Goal: Communication & Community: Answer question/provide support

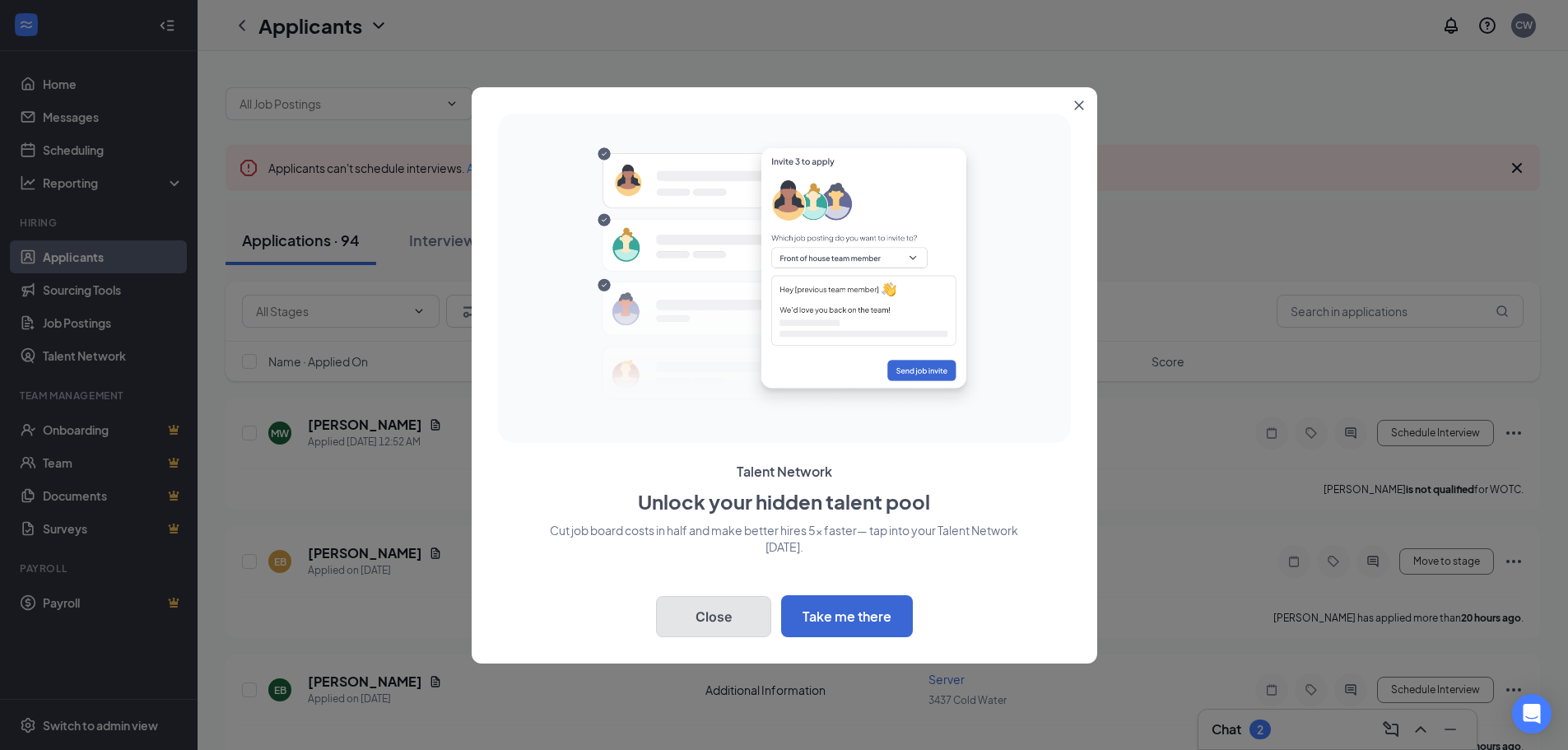
click at [699, 606] on button "Close" at bounding box center [713, 616] width 115 height 41
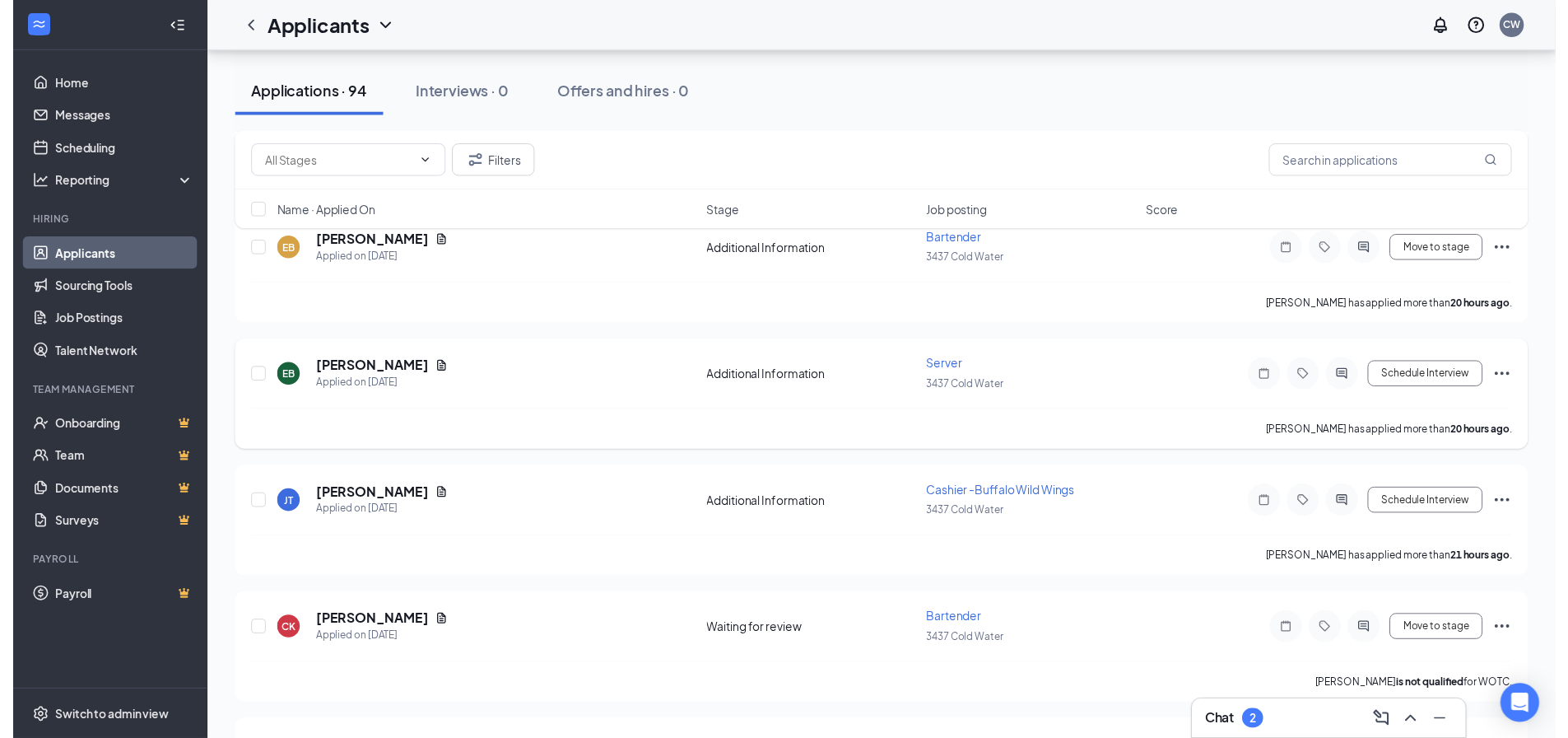
scroll to position [329, 0]
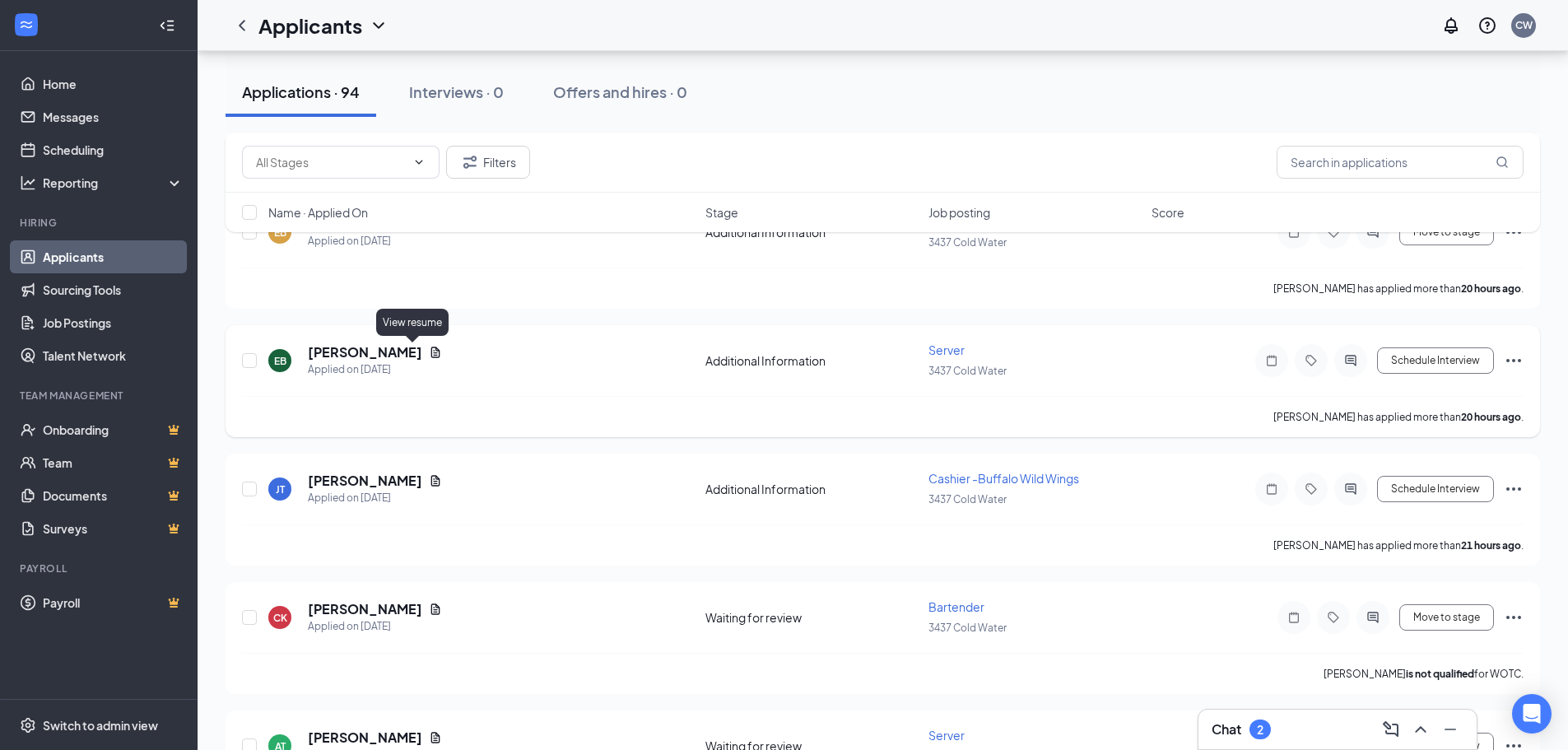
click at [431, 355] on icon "Document" at bounding box center [435, 351] width 9 height 11
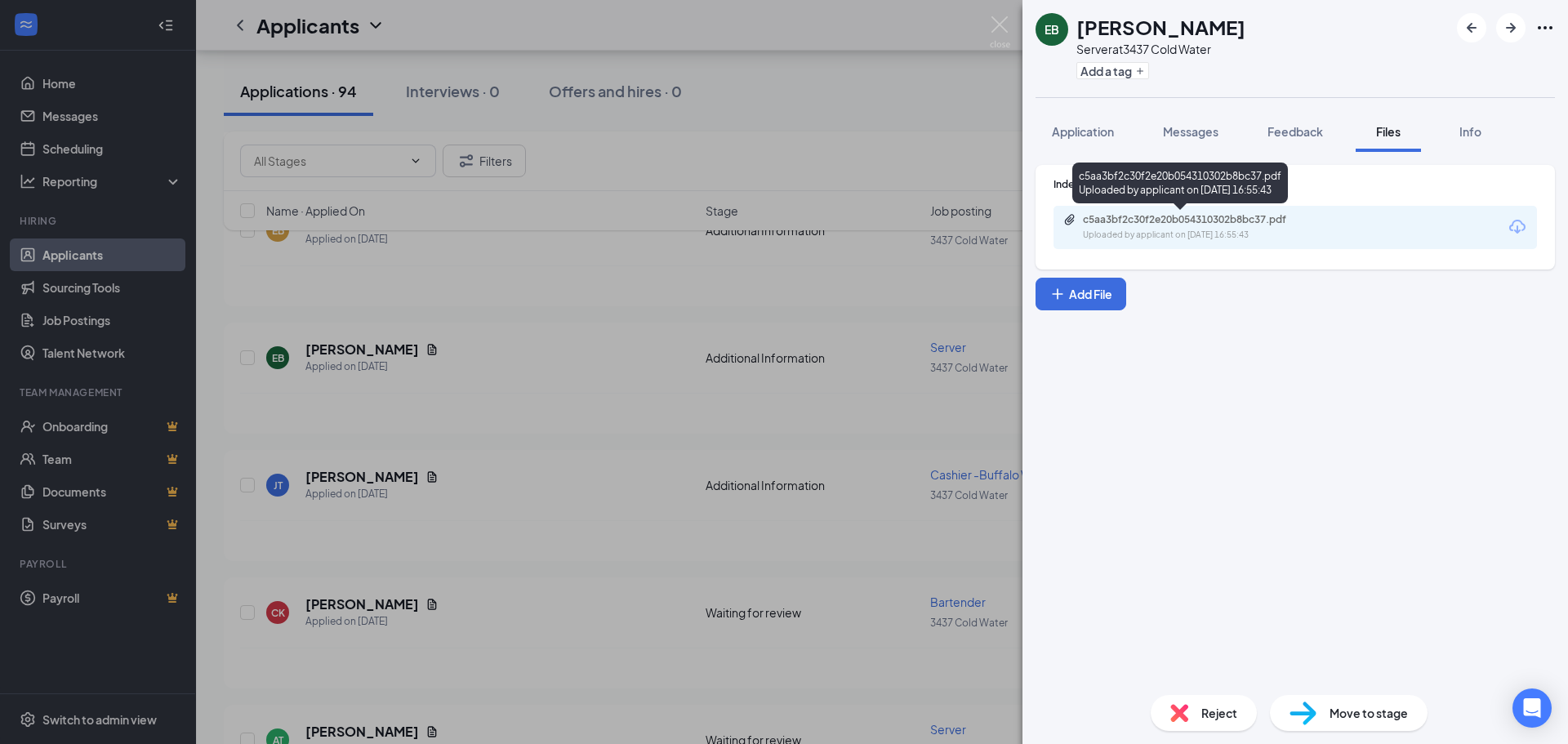
click at [1247, 218] on div "c5aa3bf2c30f2e20b054310302b8bc37.pdf" at bounding box center [1197, 219] width 228 height 13
click at [513, 546] on div "EB [PERSON_NAME] Server at 3437 Cold Water Add a tag Application Messages Feedb…" at bounding box center [784, 372] width 1568 height 744
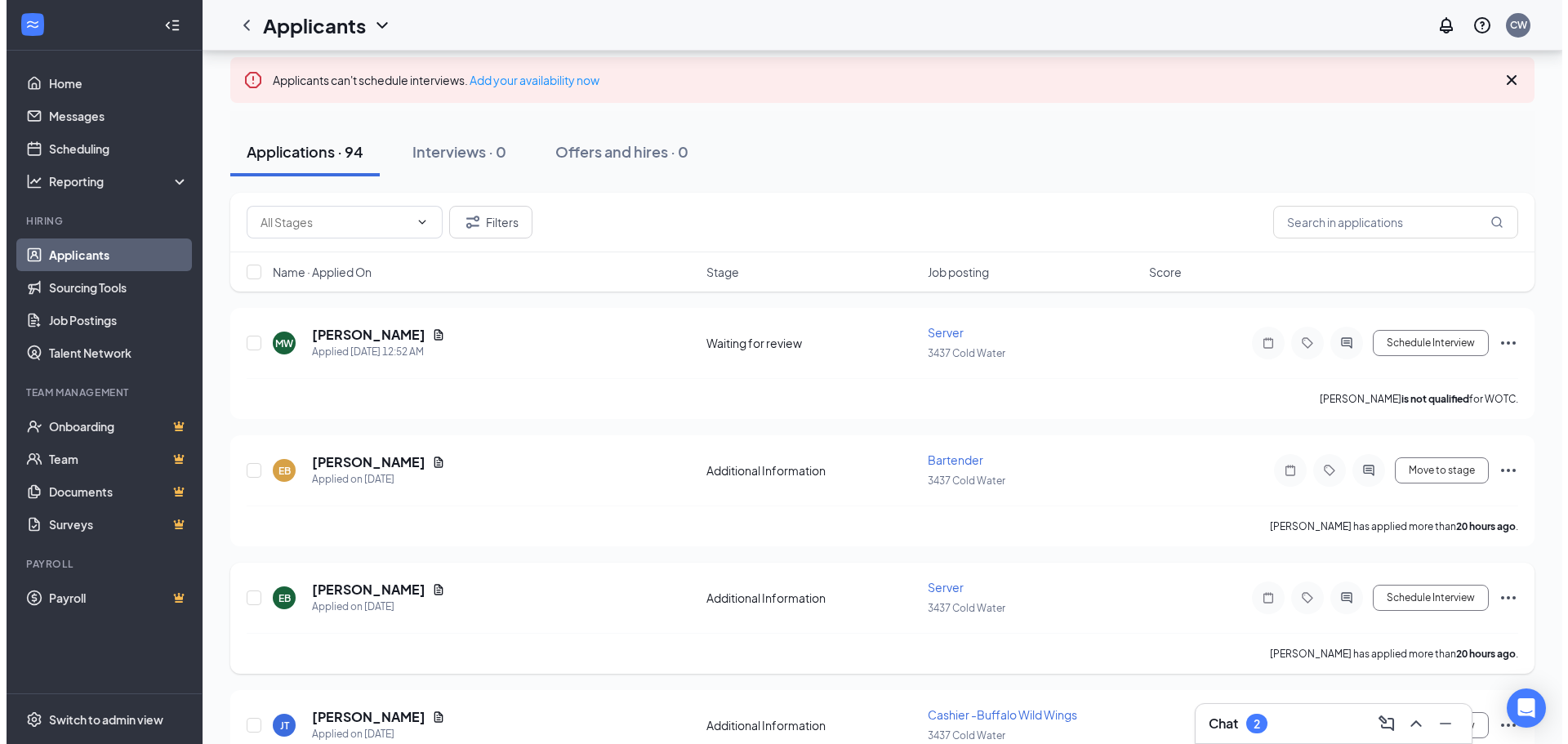
scroll to position [82, 0]
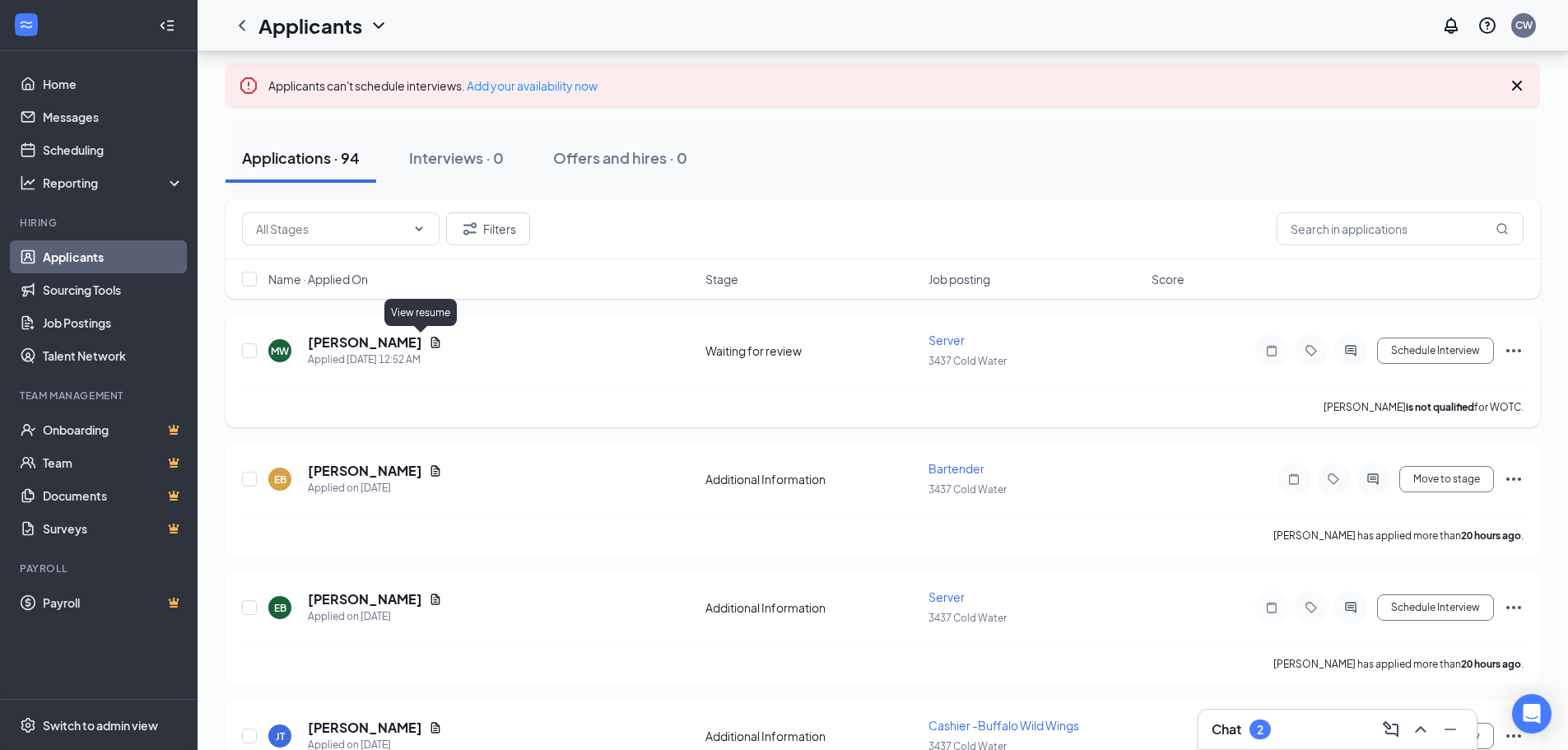
click at [431, 339] on icon "Document" at bounding box center [435, 341] width 9 height 11
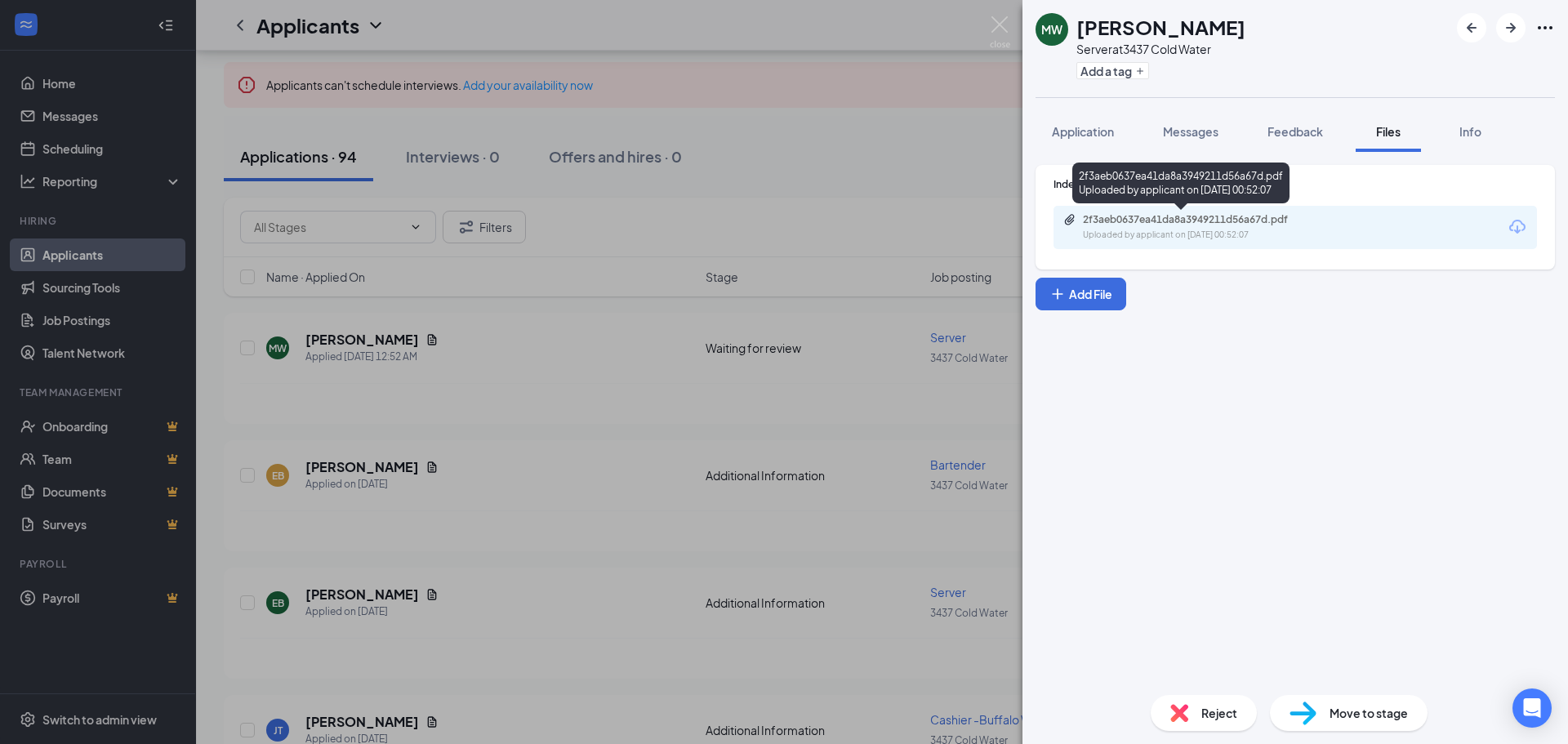
click at [1179, 226] on div "2f3aeb0637ea41da8a3949211d56a67d.pdf Uploaded by applicant on [DATE] 00:52:07" at bounding box center [1196, 227] width 265 height 29
drag, startPoint x: 670, startPoint y: 482, endPoint x: 632, endPoint y: 461, distance: 43.4
click at [670, 481] on div "[PERSON_NAME] [PERSON_NAME] Server at 3437 Cold Water Add a tag Application Mes…" at bounding box center [784, 372] width 1568 height 744
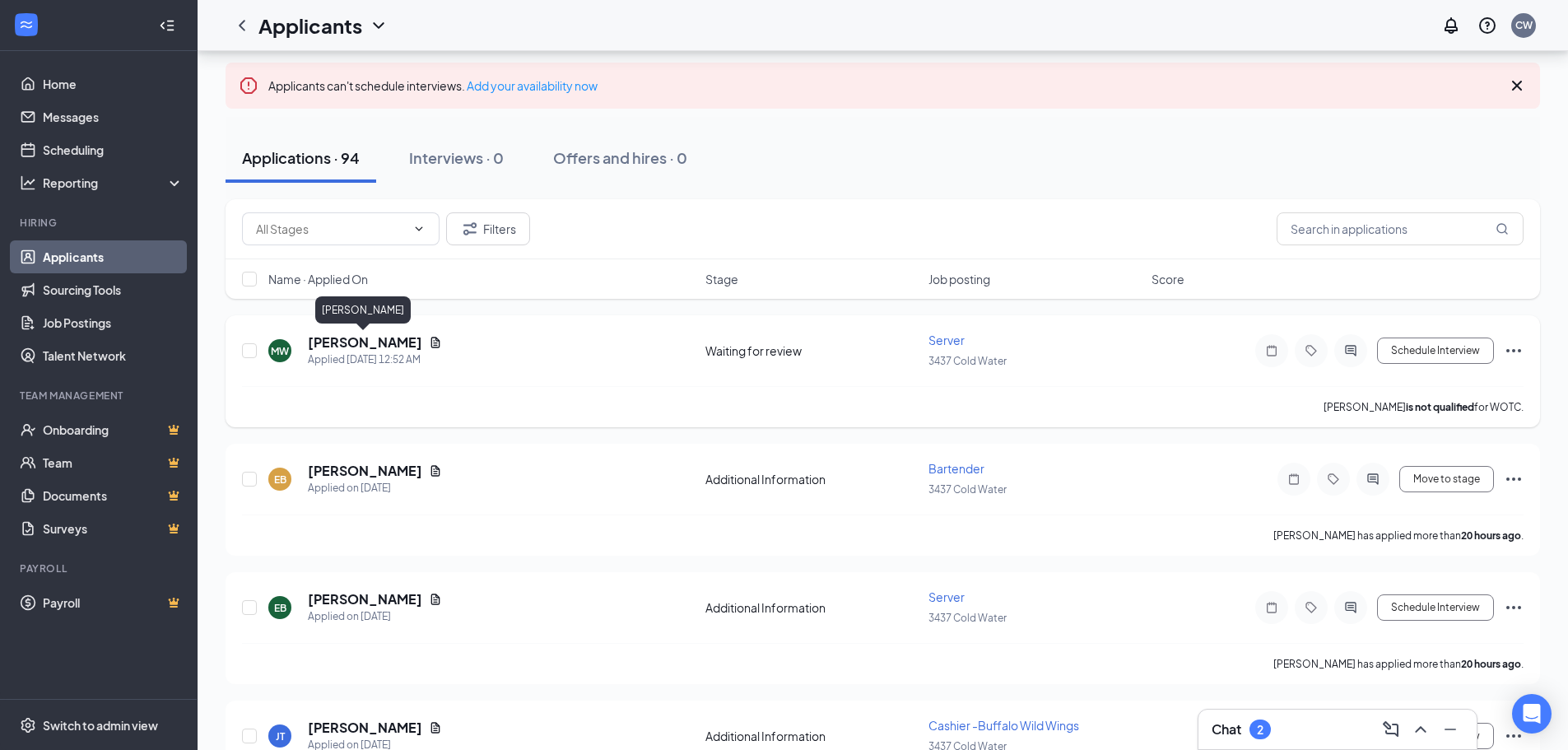
click at [373, 344] on h5 "[PERSON_NAME]" at bounding box center [364, 342] width 114 height 18
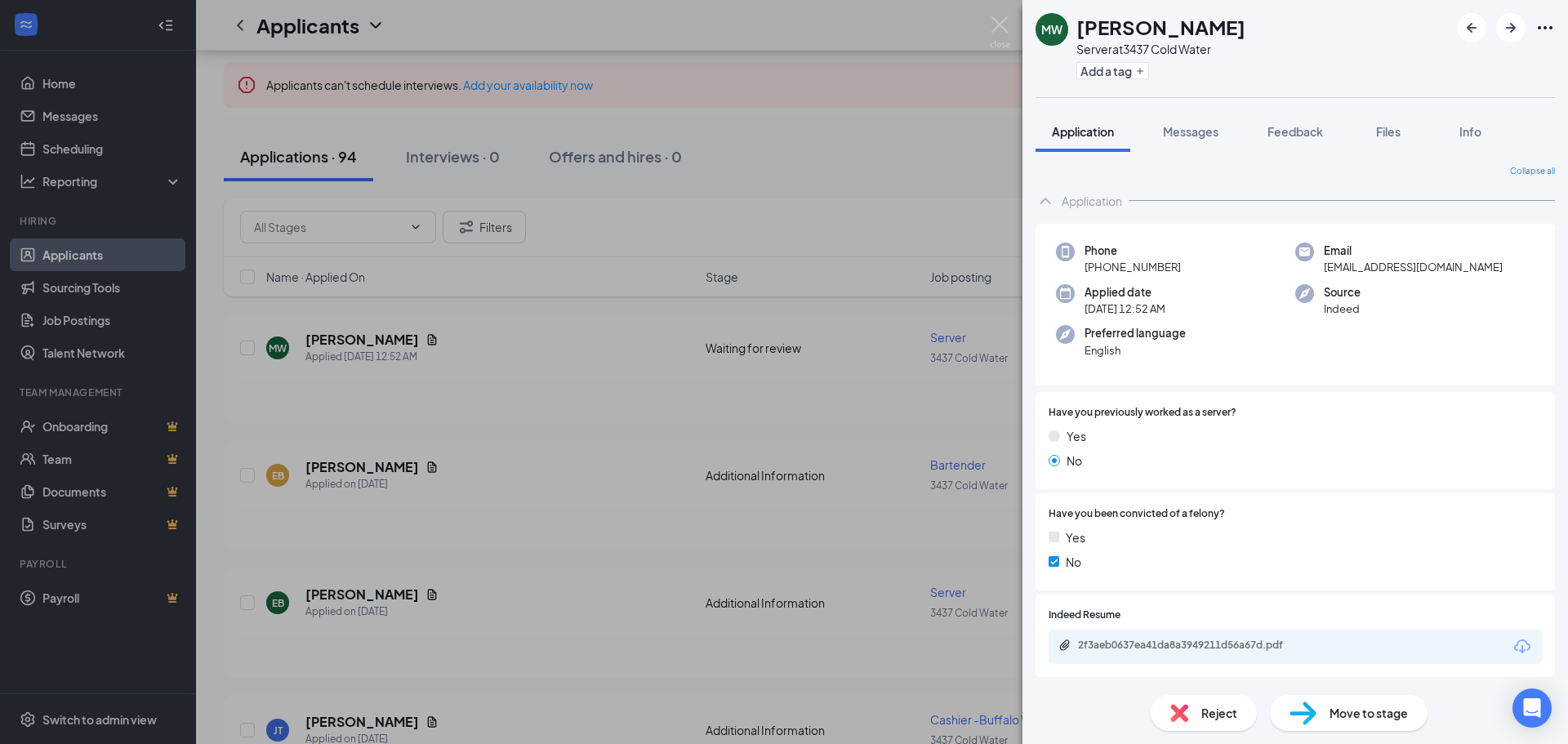
click at [861, 141] on div "[PERSON_NAME] [PERSON_NAME] Server at 3437 Cold Water Add a tag Application Mes…" at bounding box center [784, 372] width 1568 height 744
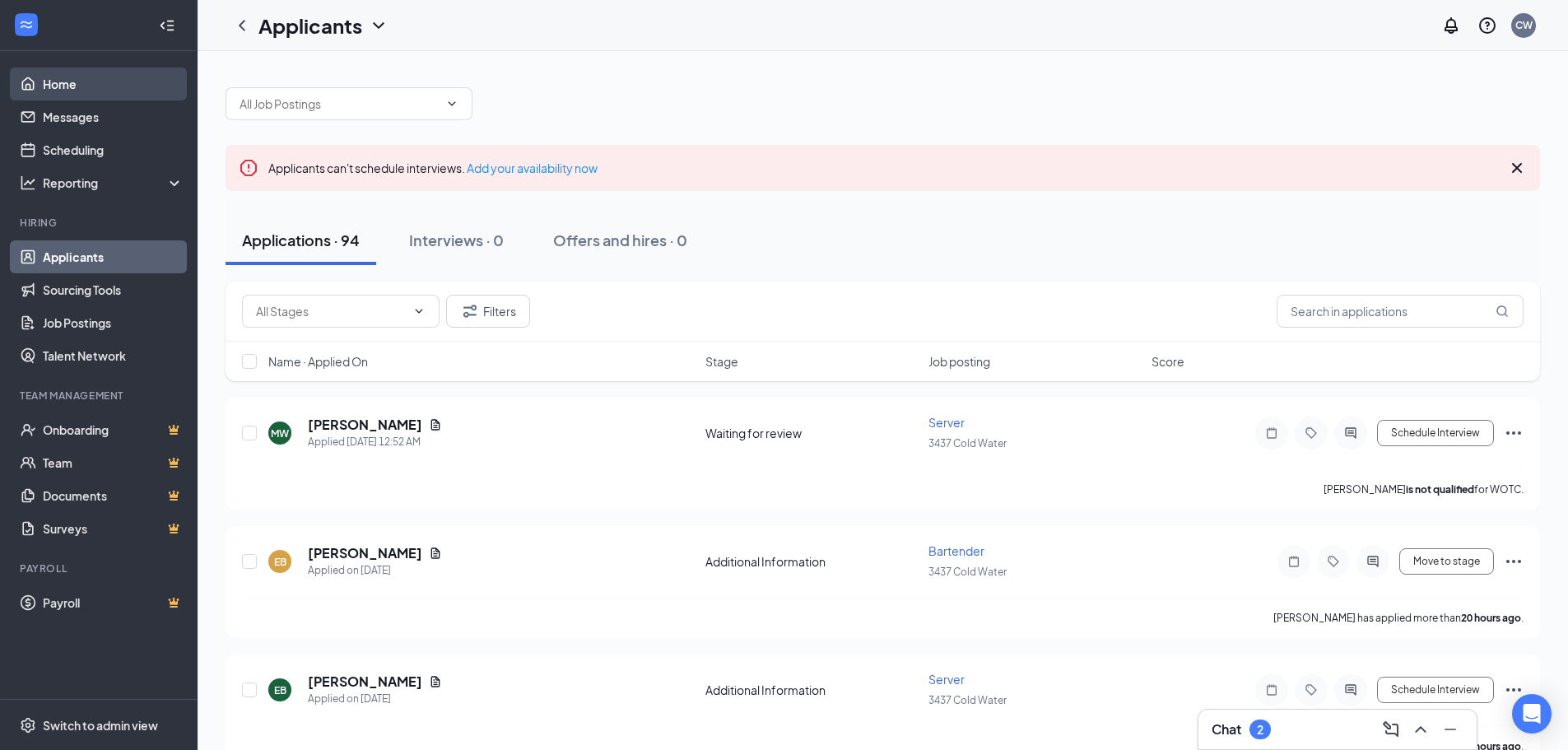
click at [65, 82] on link "Home" at bounding box center [113, 83] width 141 height 33
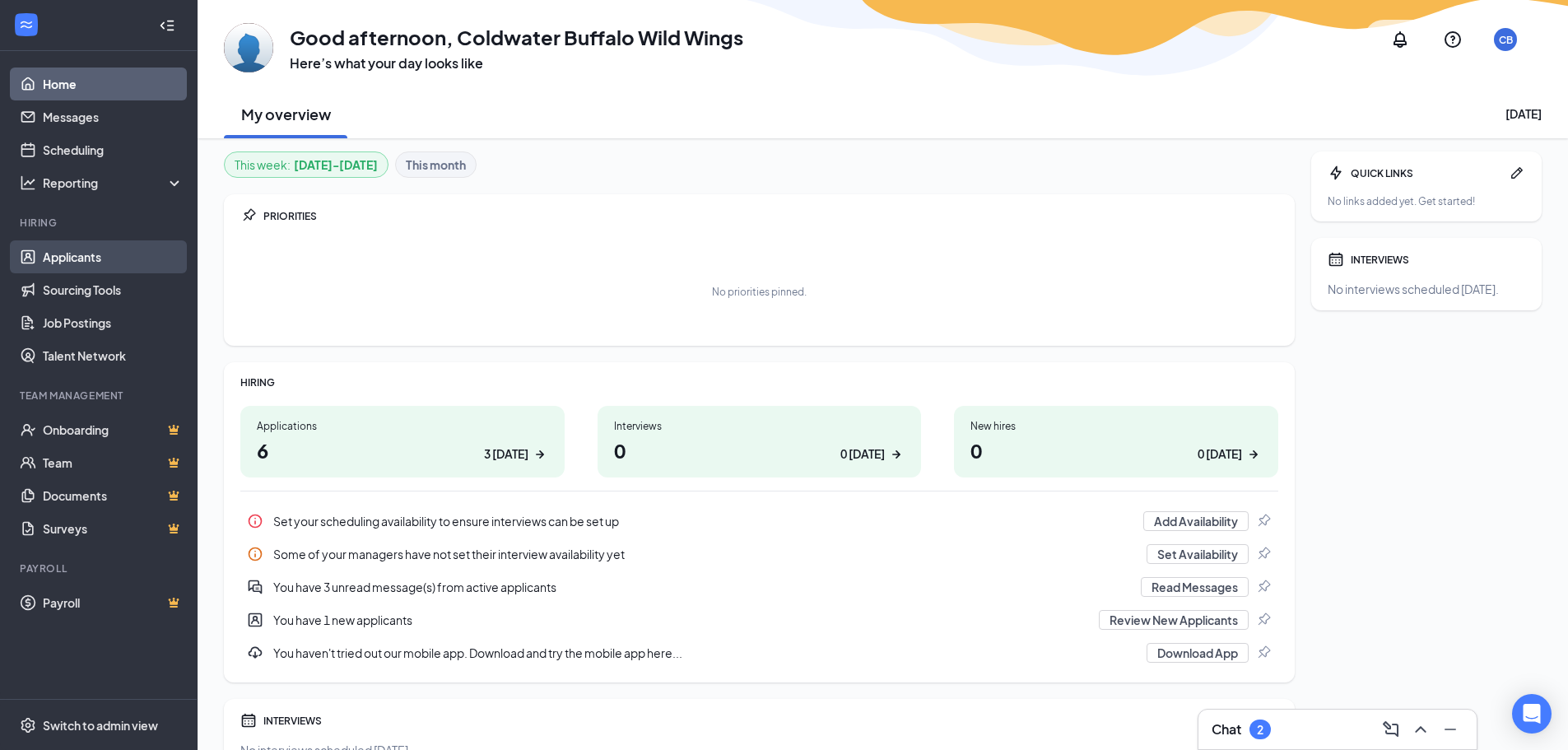
click at [93, 259] on link "Applicants" at bounding box center [113, 256] width 141 height 33
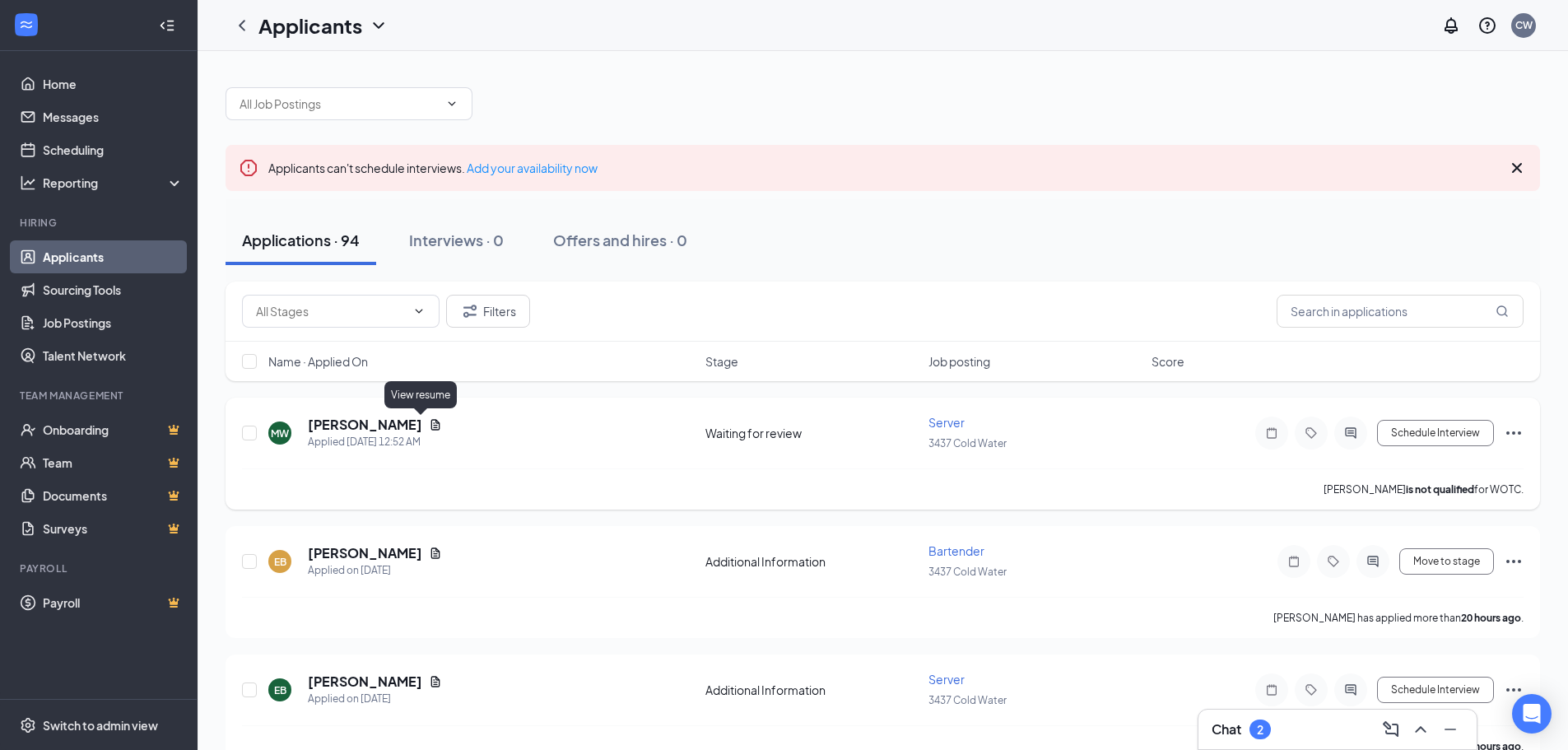
click at [431, 426] on icon "Document" at bounding box center [435, 424] width 9 height 11
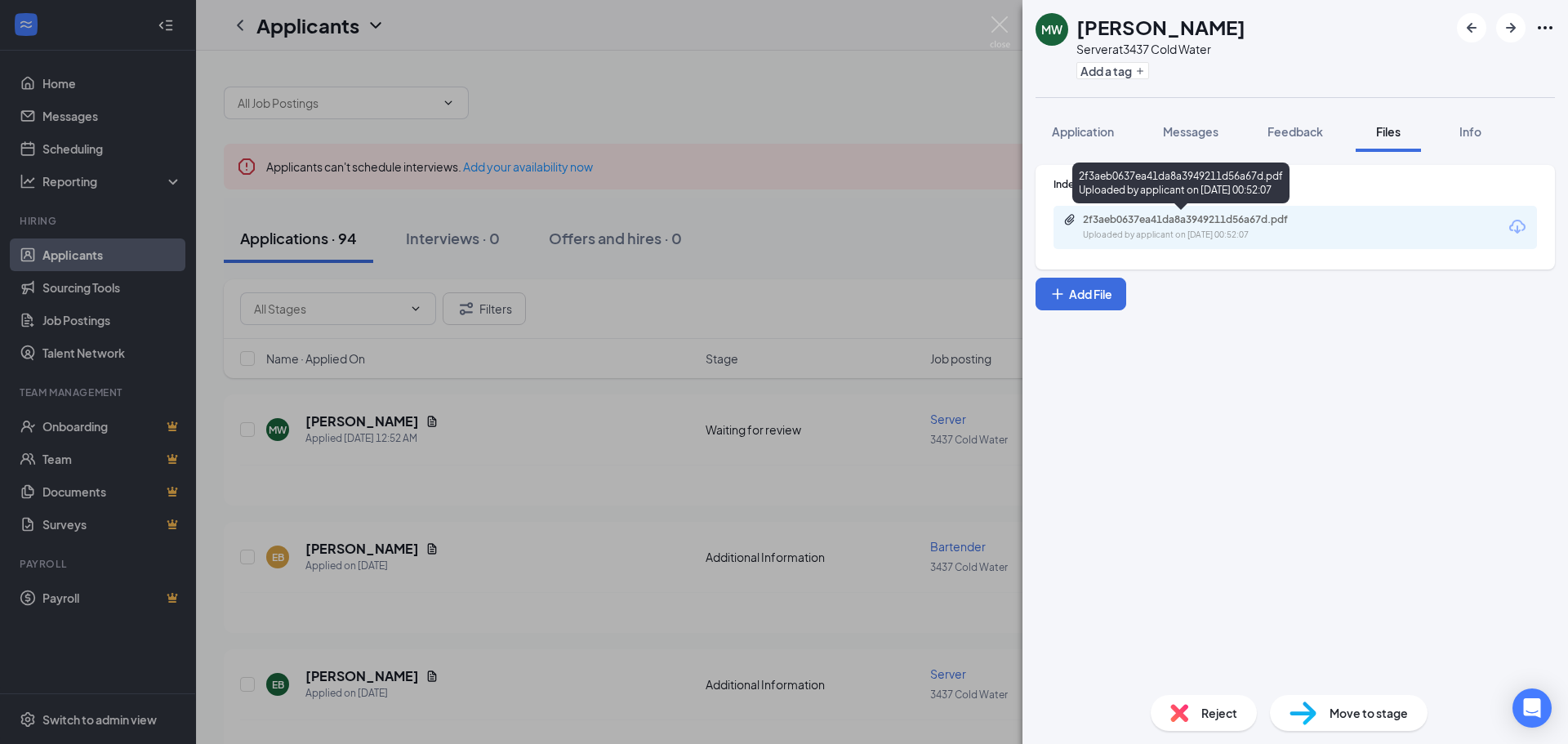
click at [1211, 217] on div "2f3aeb0637ea41da8a3949211d56a67d.pdf" at bounding box center [1197, 219] width 228 height 13
click at [618, 328] on div "[PERSON_NAME] [PERSON_NAME] Server at 3437 Cold Water Add a tag Application Mes…" at bounding box center [784, 372] width 1568 height 744
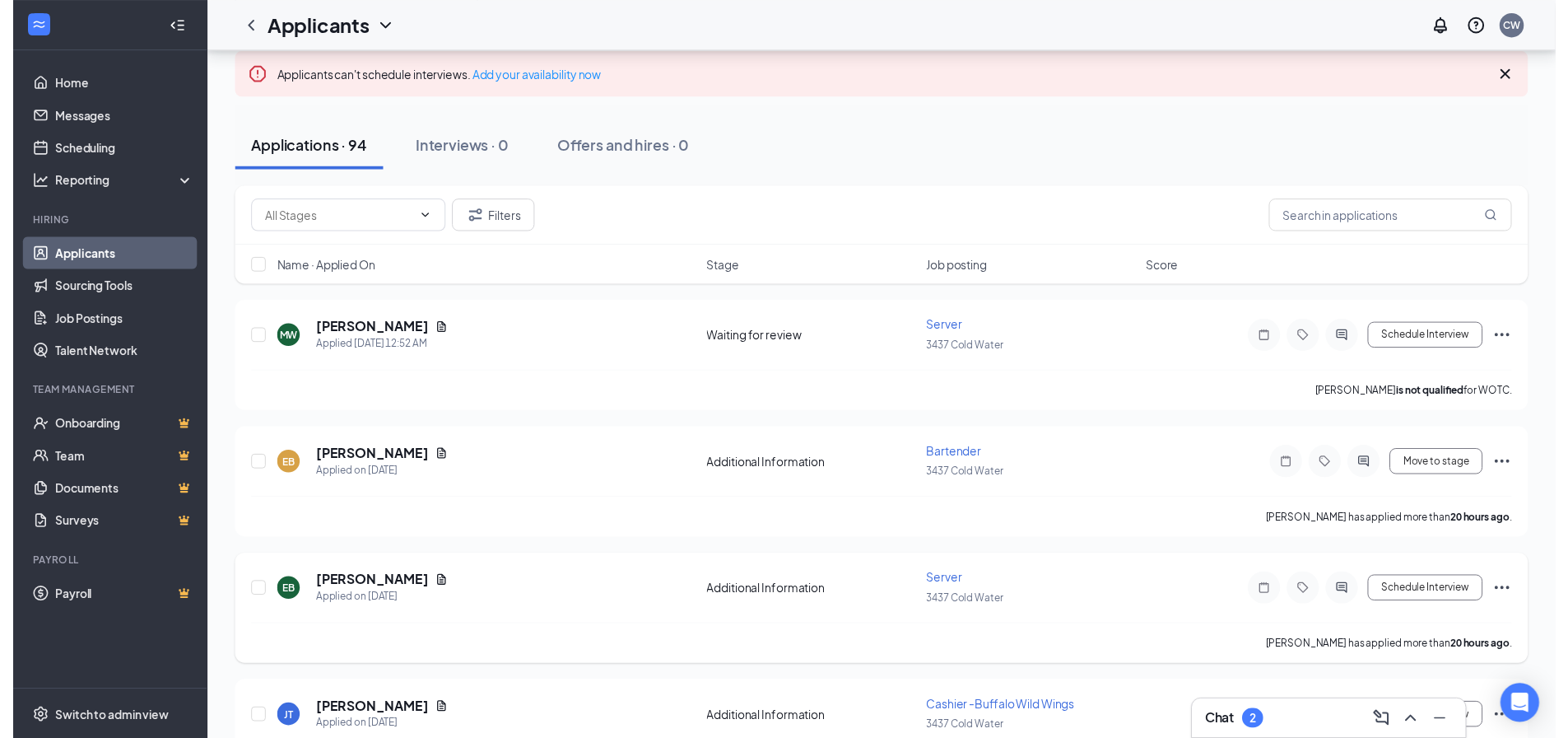
scroll to position [165, 0]
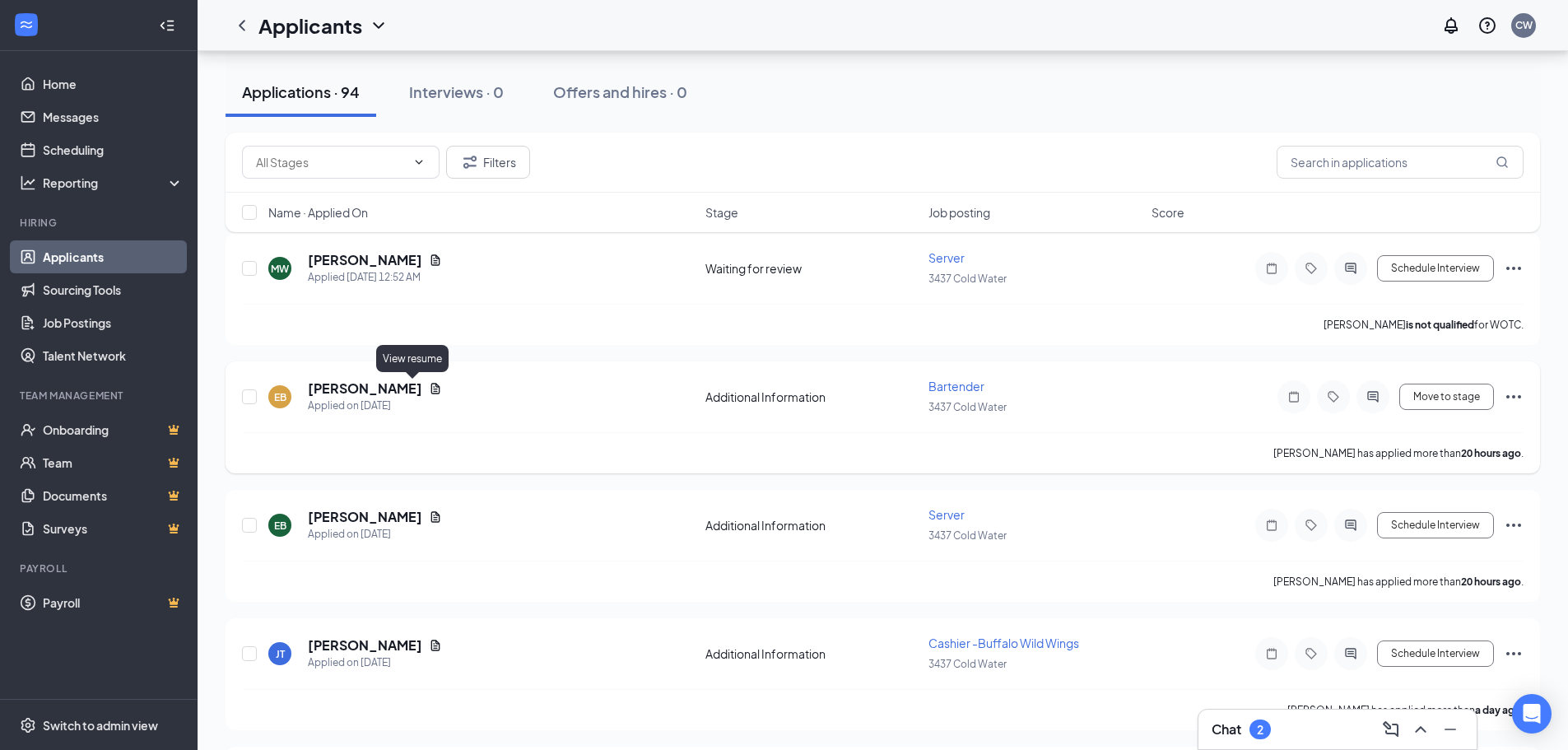
click at [431, 386] on icon "Document" at bounding box center [435, 388] width 9 height 11
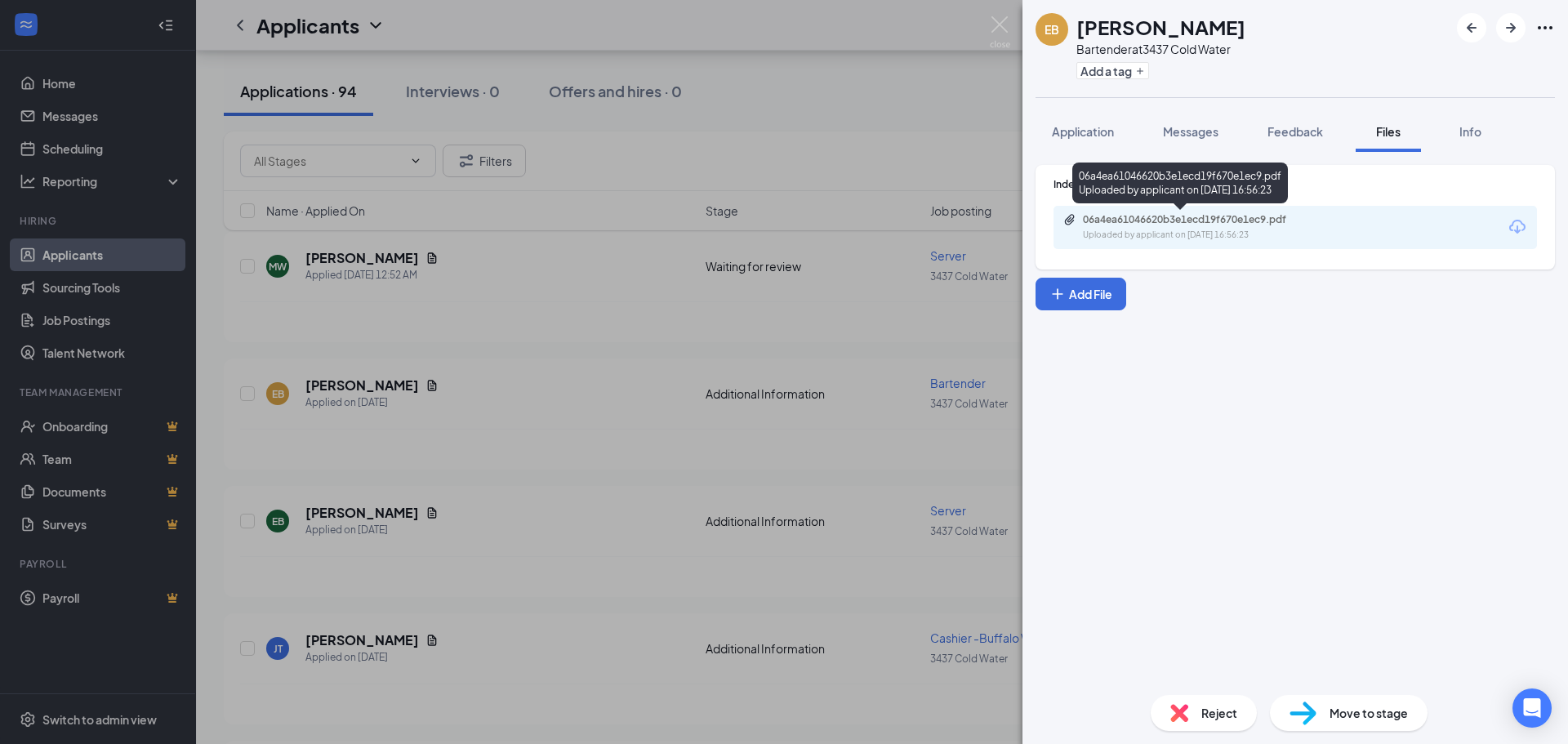
click at [1151, 222] on div "06a4ea61046620b3e1ecd19f670e1ec9.pdf" at bounding box center [1197, 219] width 228 height 13
click at [499, 346] on div "EB [PERSON_NAME] Bartender at 3437 Cold Water Add a tag Application Messages Fe…" at bounding box center [784, 372] width 1568 height 744
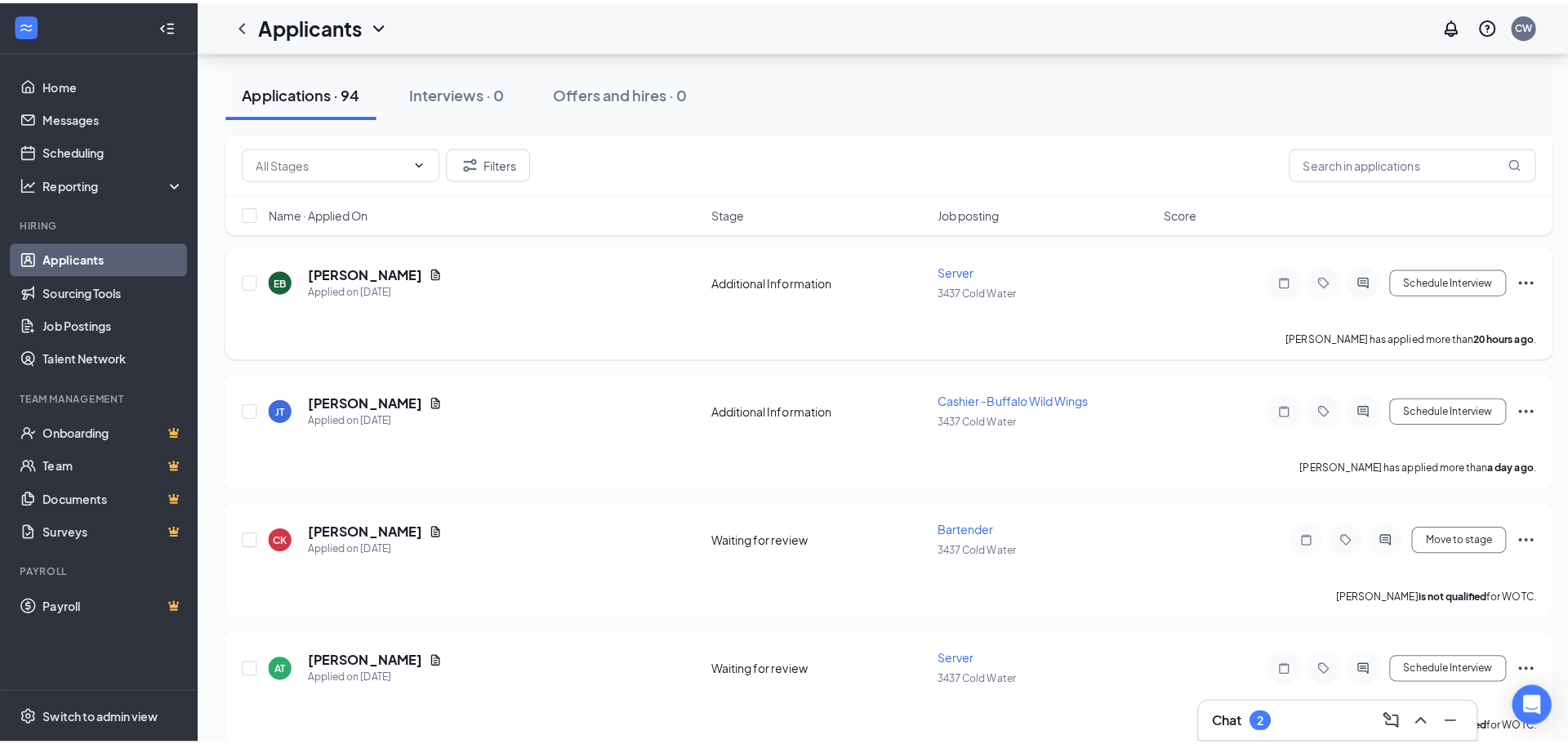
scroll to position [490, 0]
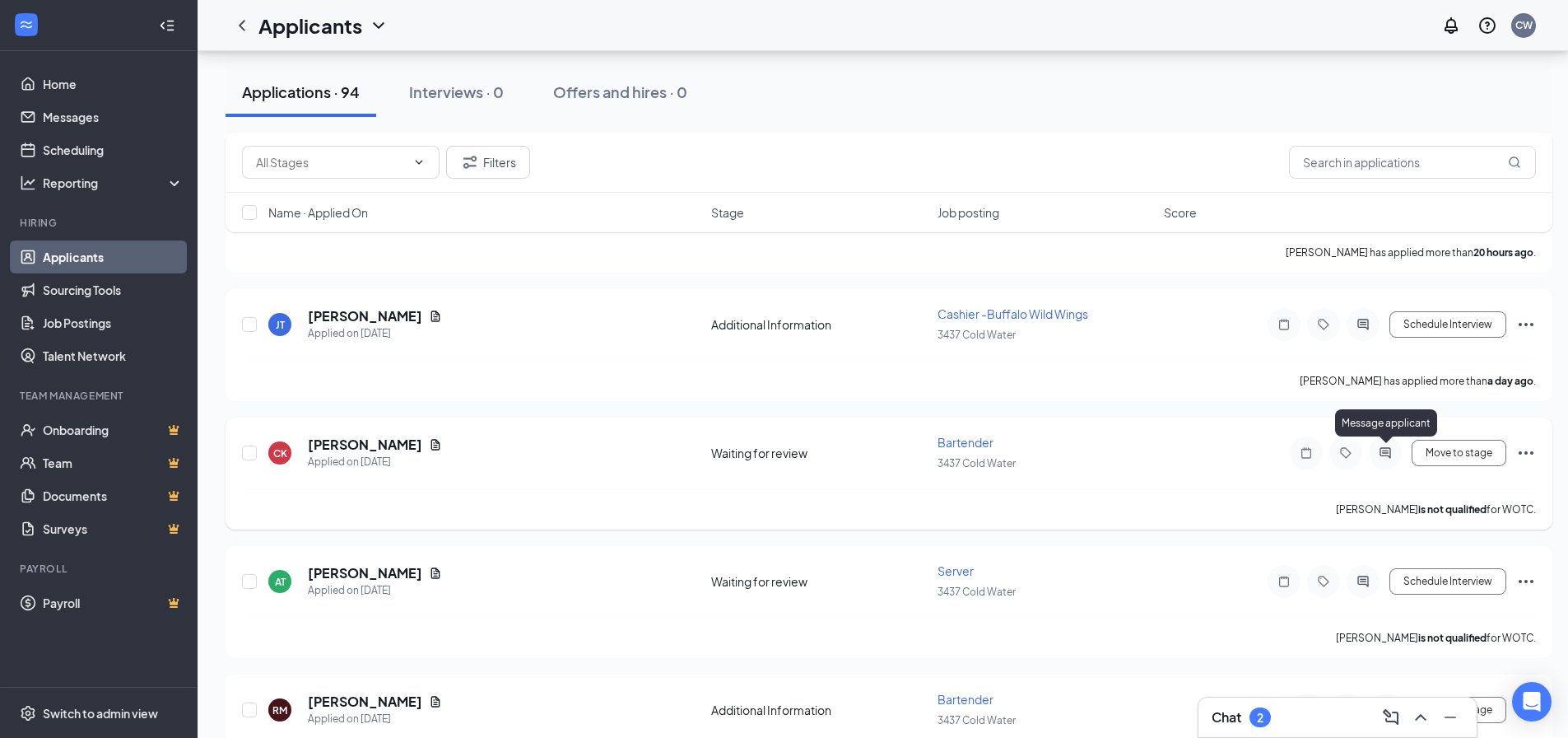
click at [1387, 452] on icon "ActiveChat" at bounding box center [1386, 452] width 20 height 13
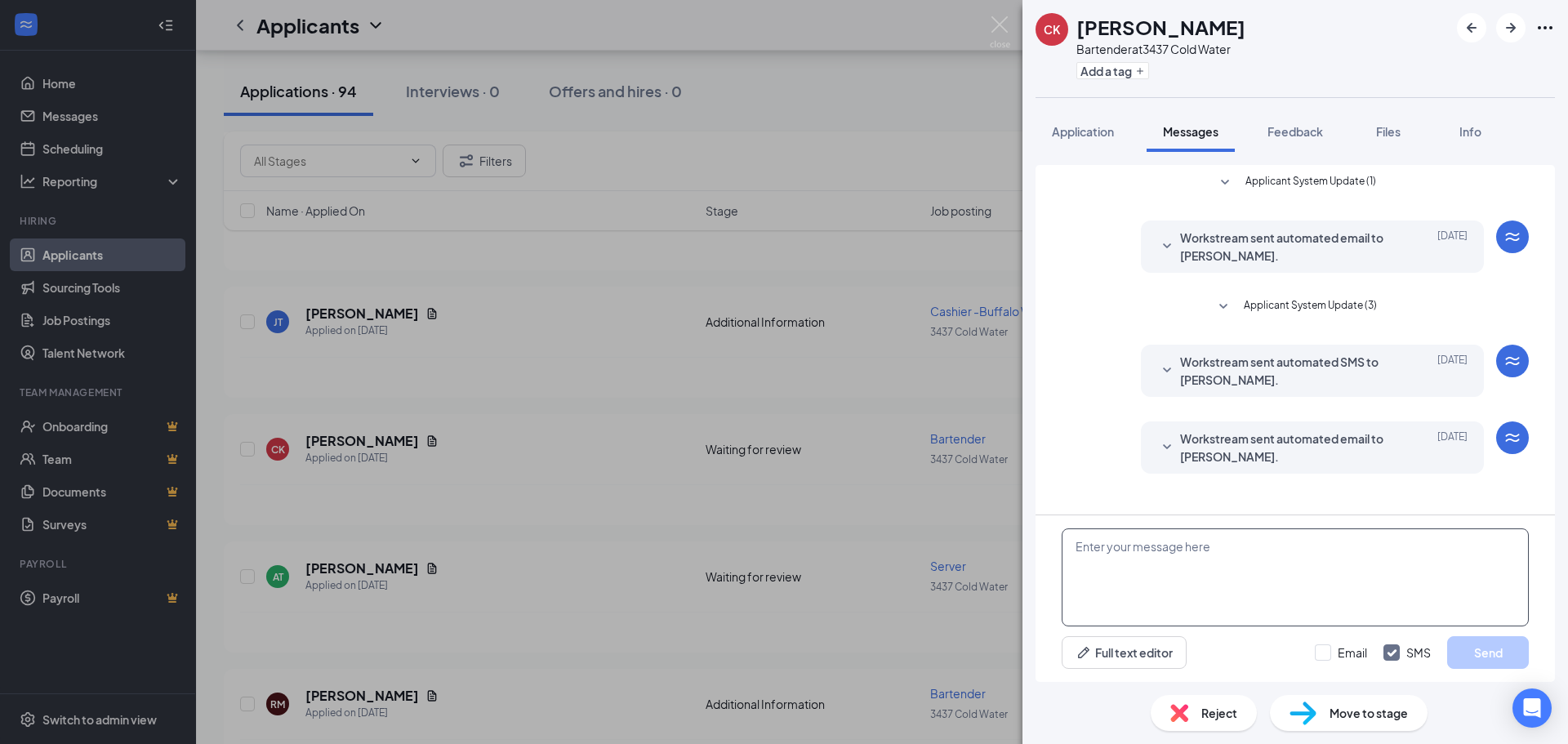
click at [1201, 549] on textarea at bounding box center [1295, 578] width 468 height 98
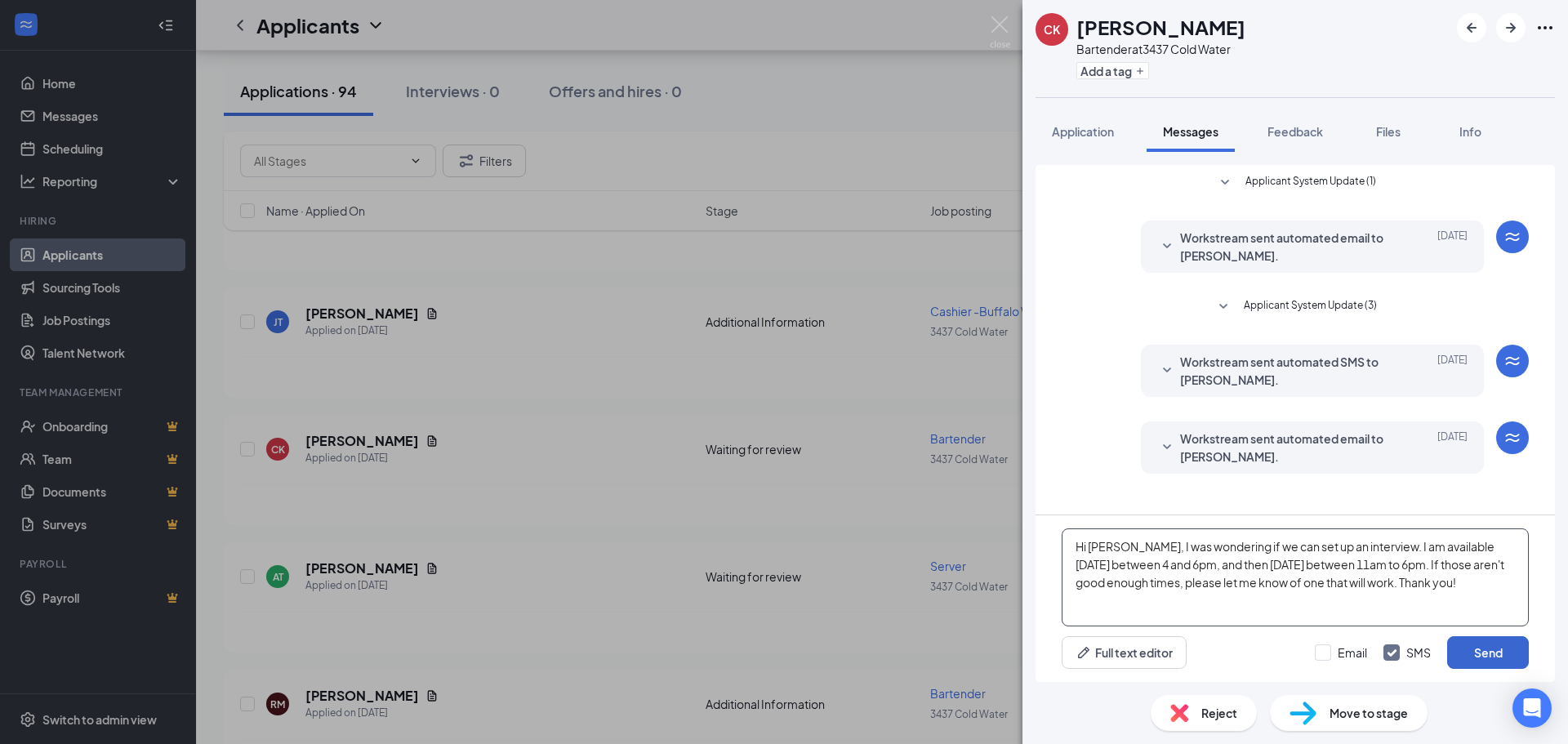
type textarea "Hi [PERSON_NAME], I was wondering if we can set up an interview. I am available…"
click at [1497, 660] on button "Send" at bounding box center [1488, 652] width 82 height 32
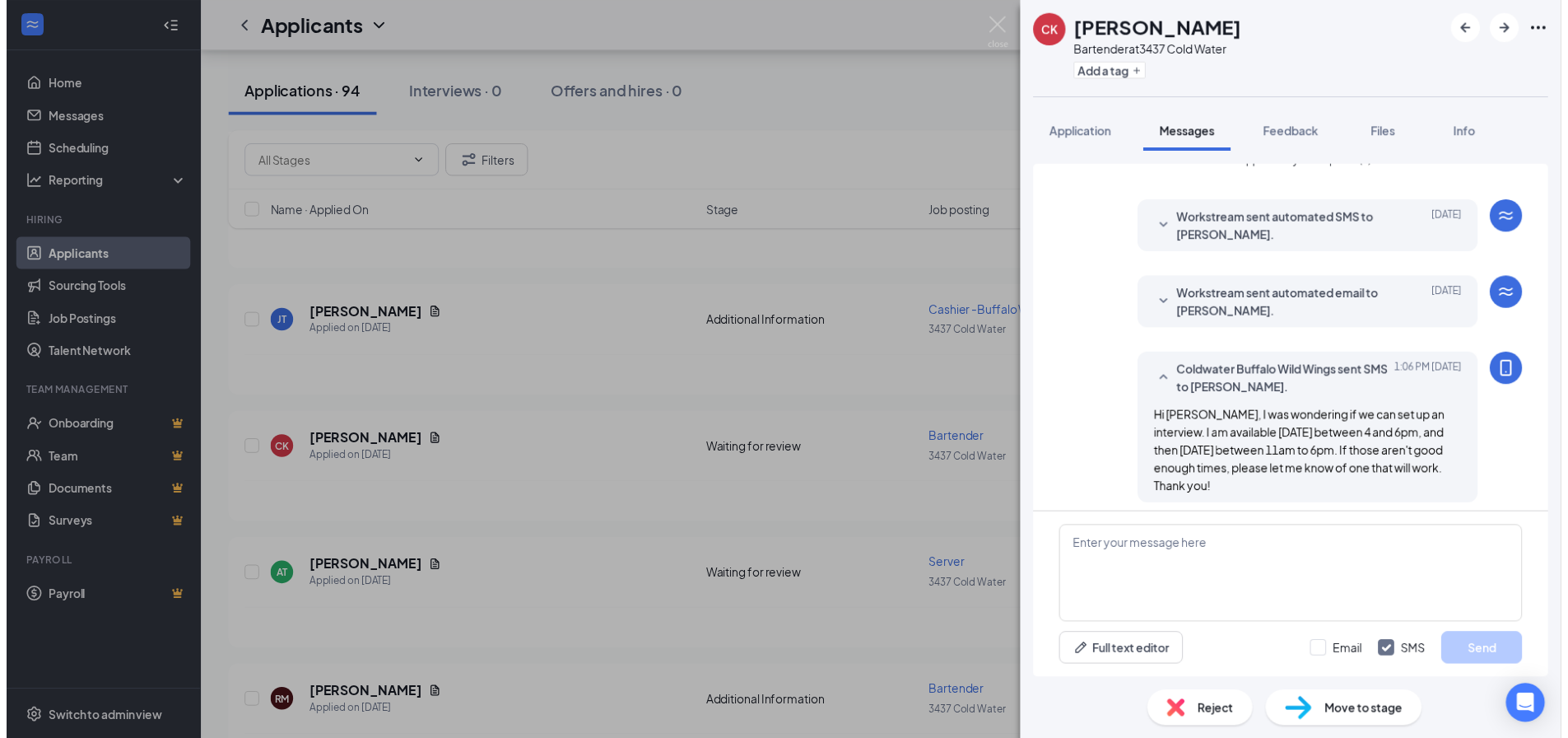
scroll to position [153, 0]
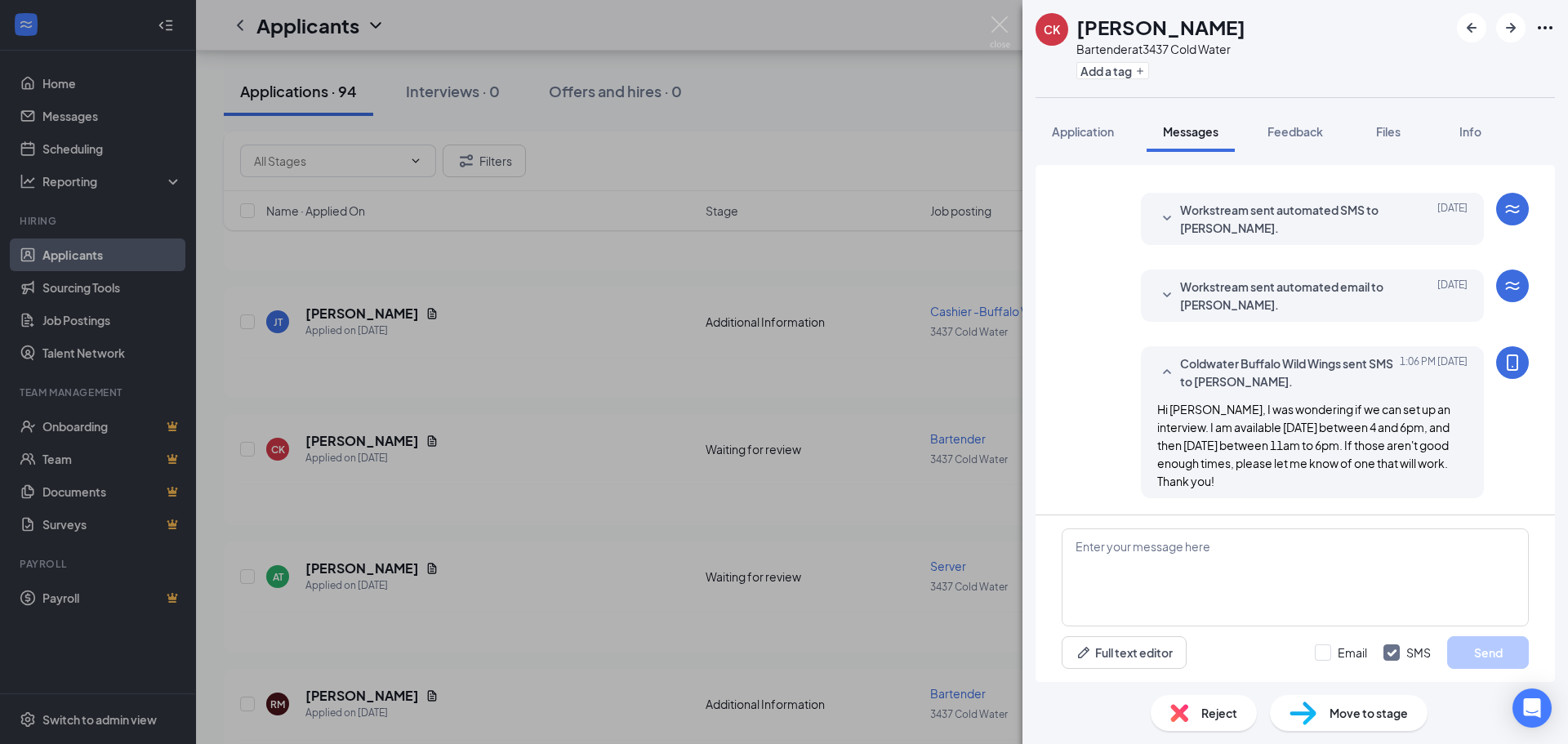
click at [972, 103] on div "CK [PERSON_NAME] Bartender at 3437 Cold Water Add a tag Application Messages Fe…" at bounding box center [784, 372] width 1568 height 744
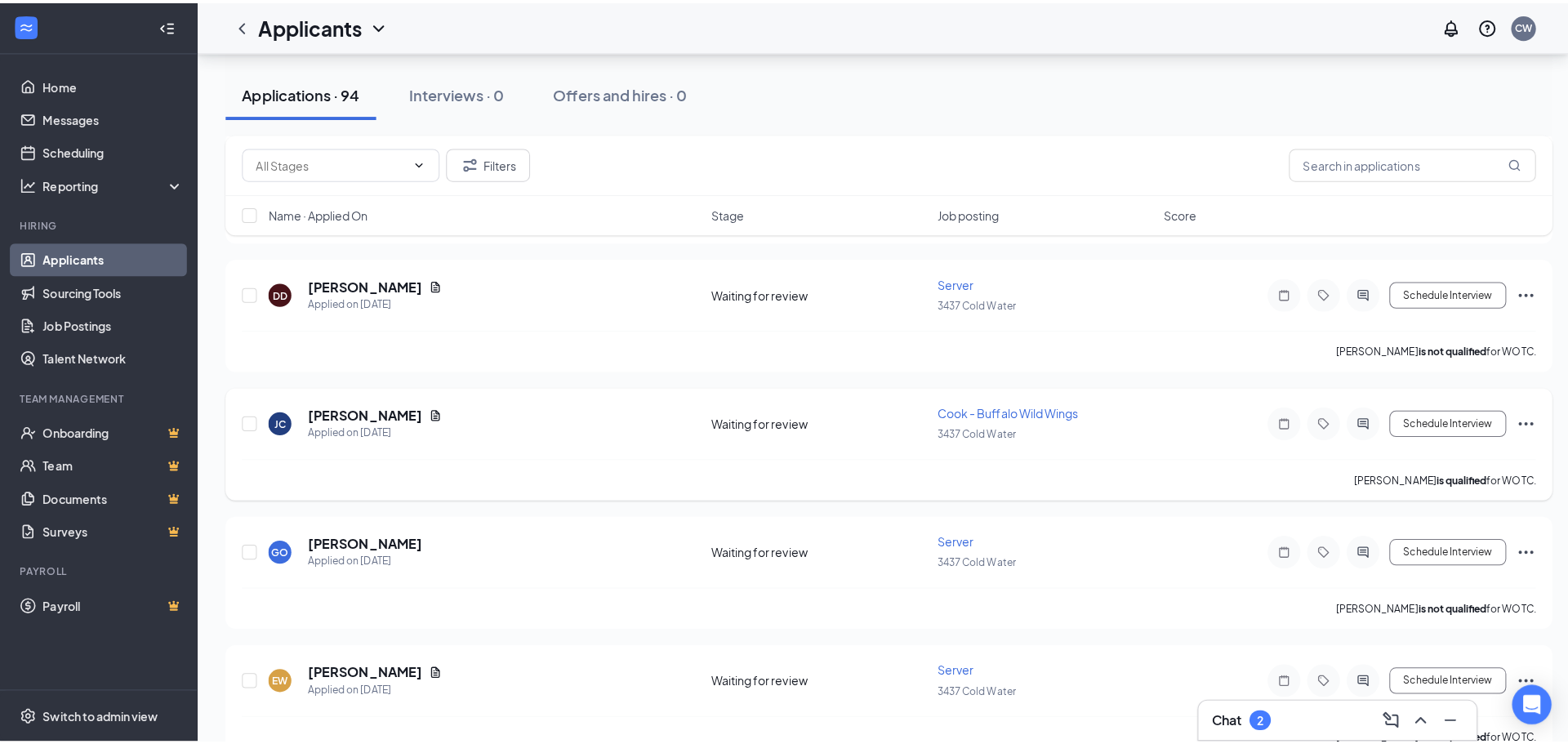
scroll to position [2696, 0]
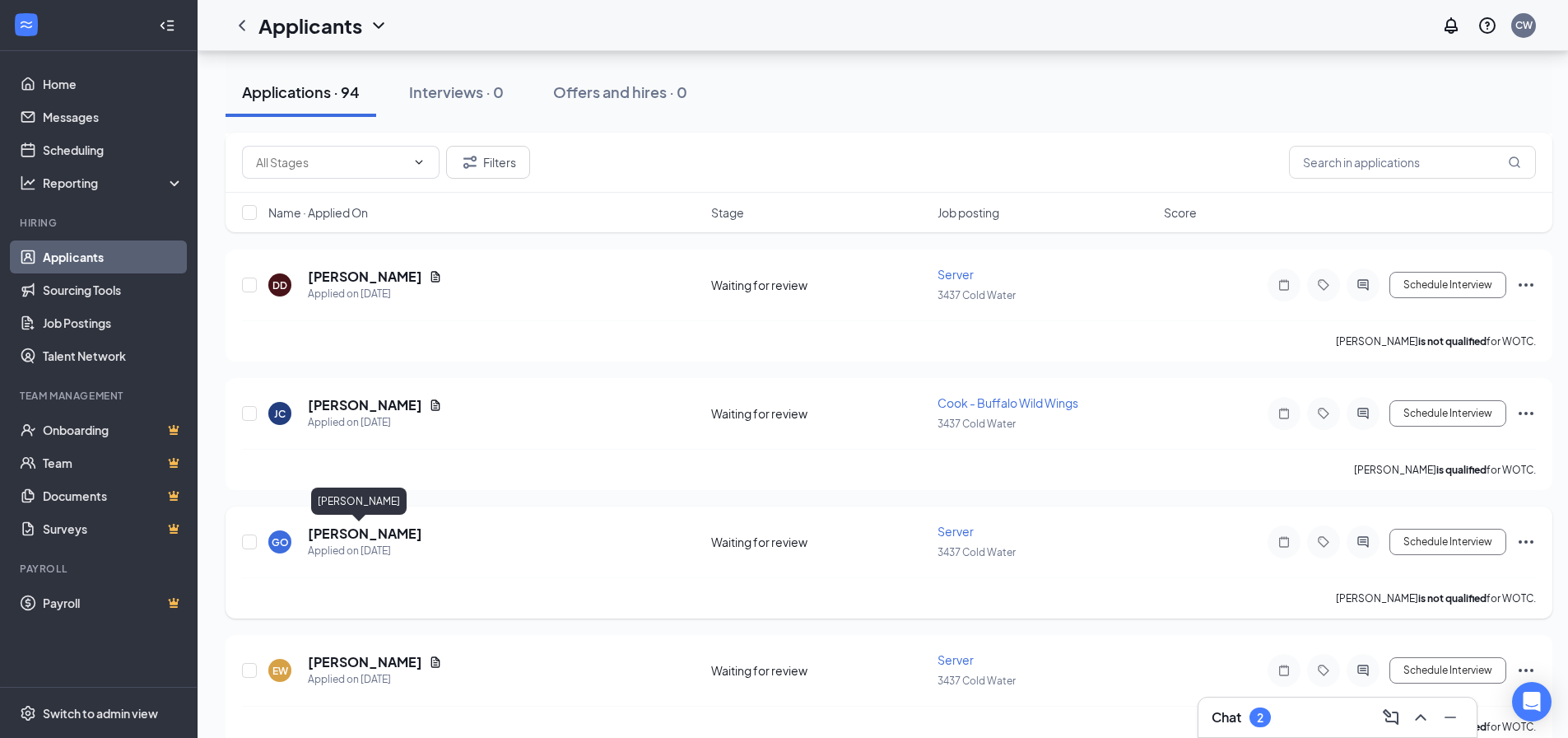
click at [356, 532] on h5 "[PERSON_NAME]" at bounding box center [364, 534] width 114 height 18
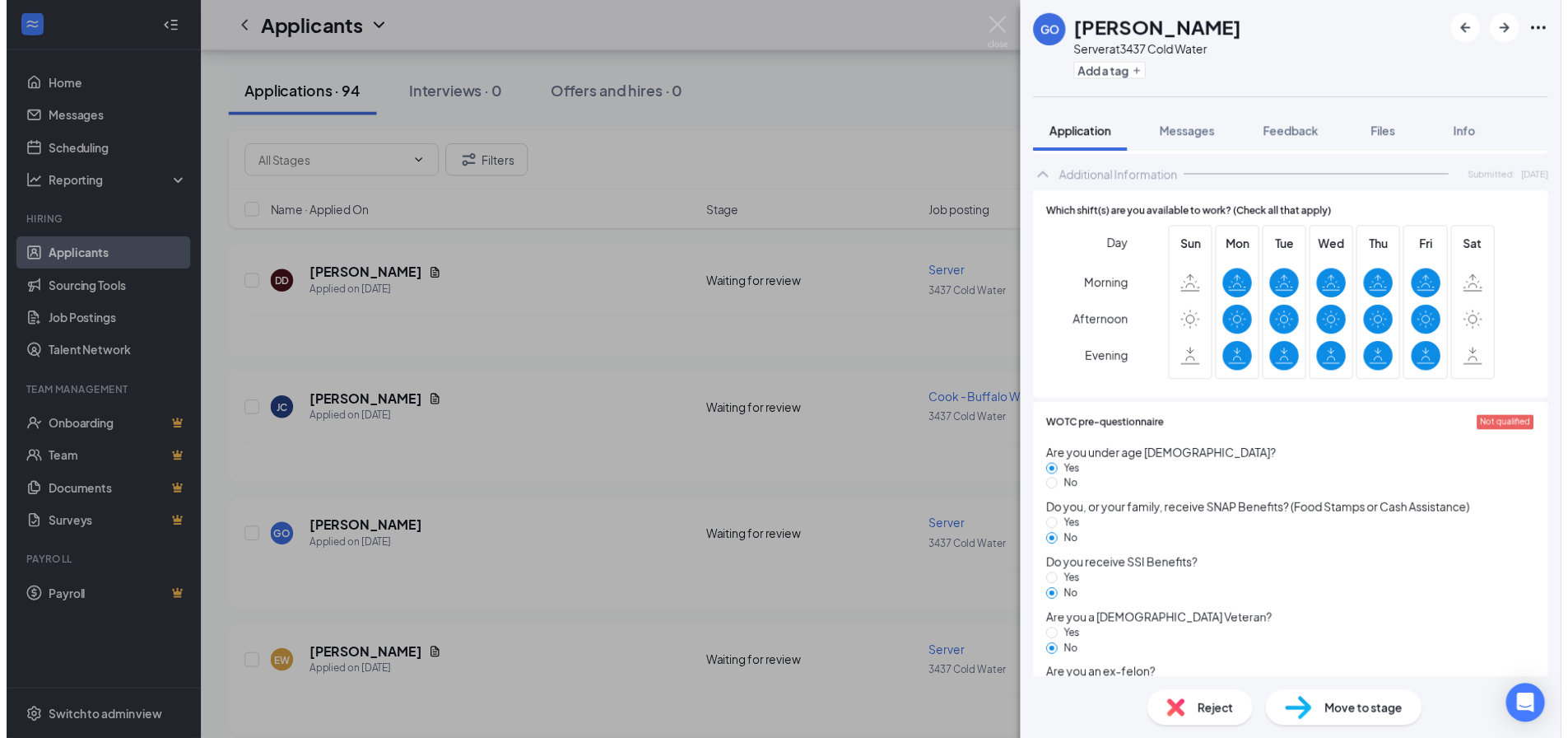
scroll to position [659, 0]
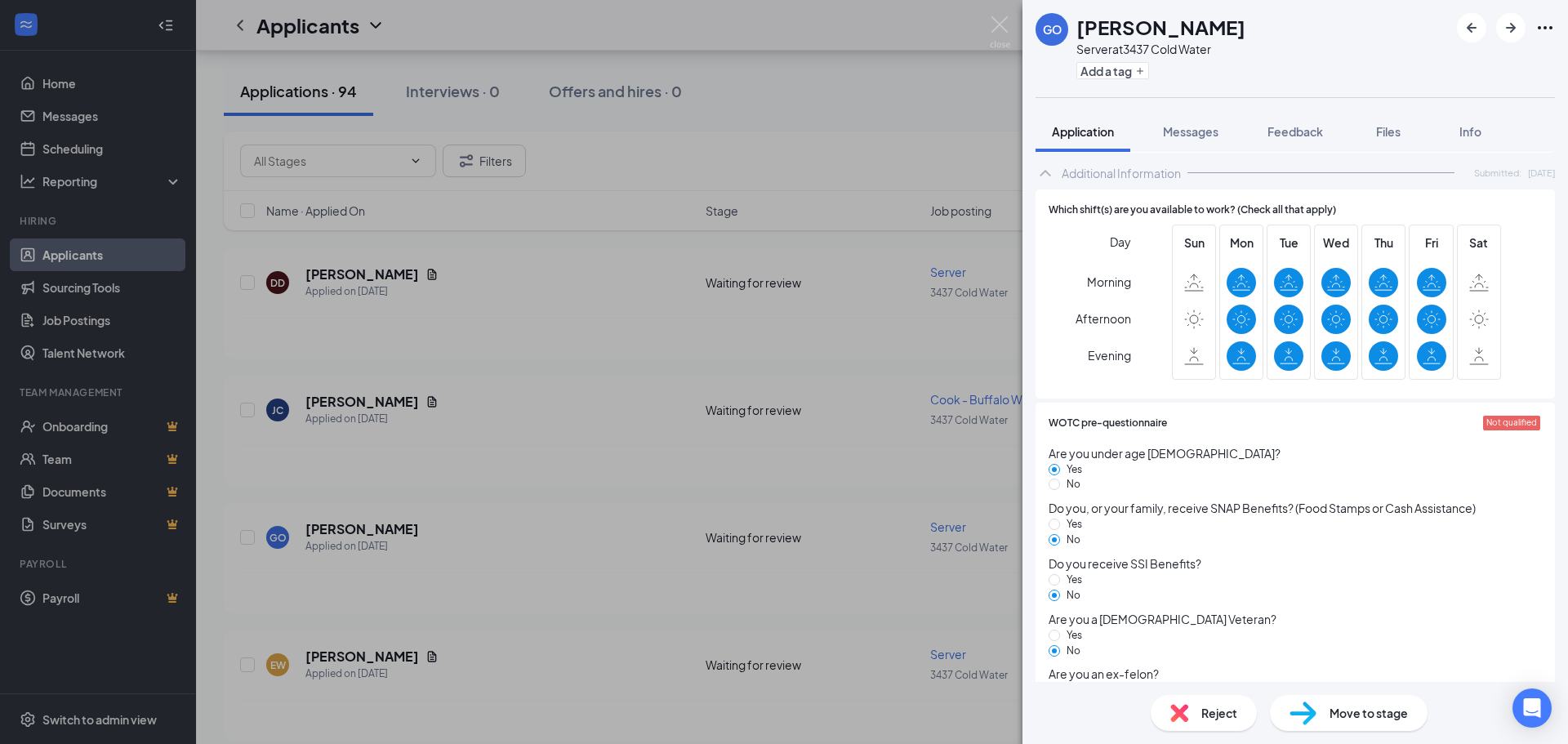
click at [599, 517] on div "GO [PERSON_NAME] Server at 3437 Cold Water Add a tag Application Messages Feedb…" at bounding box center [784, 372] width 1568 height 744
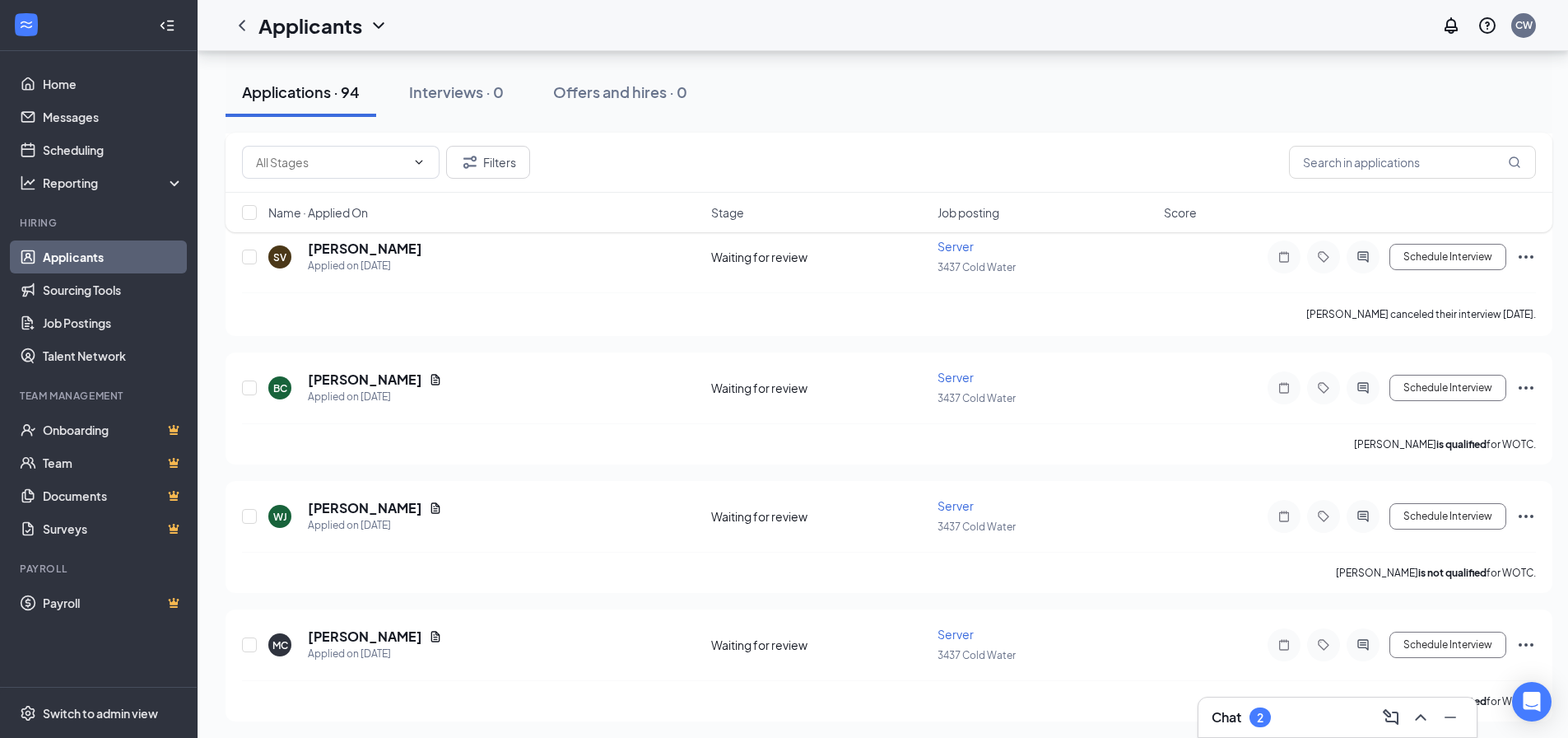
scroll to position [4034, 0]
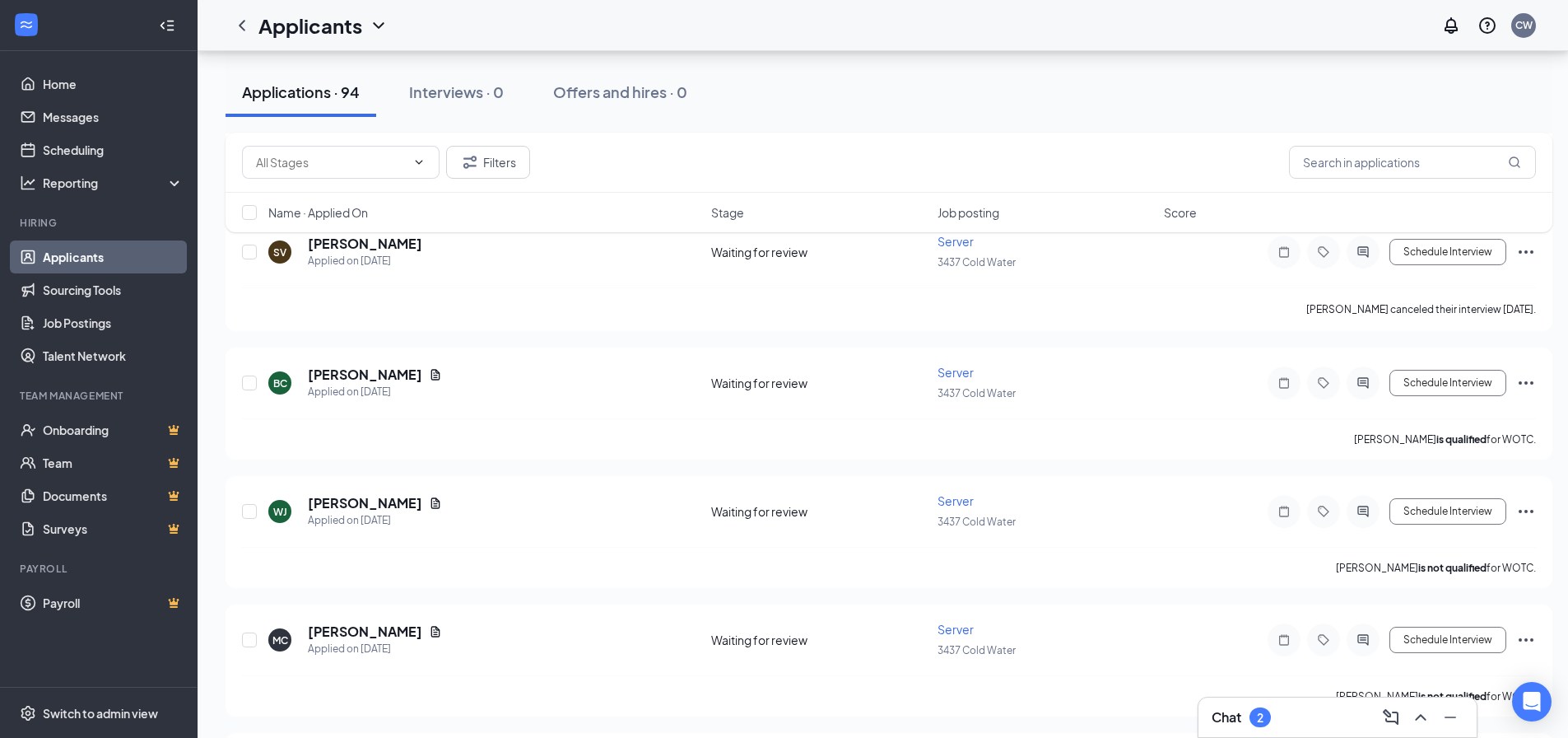
click at [1239, 715] on h3 "Chat" at bounding box center [1227, 717] width 30 height 18
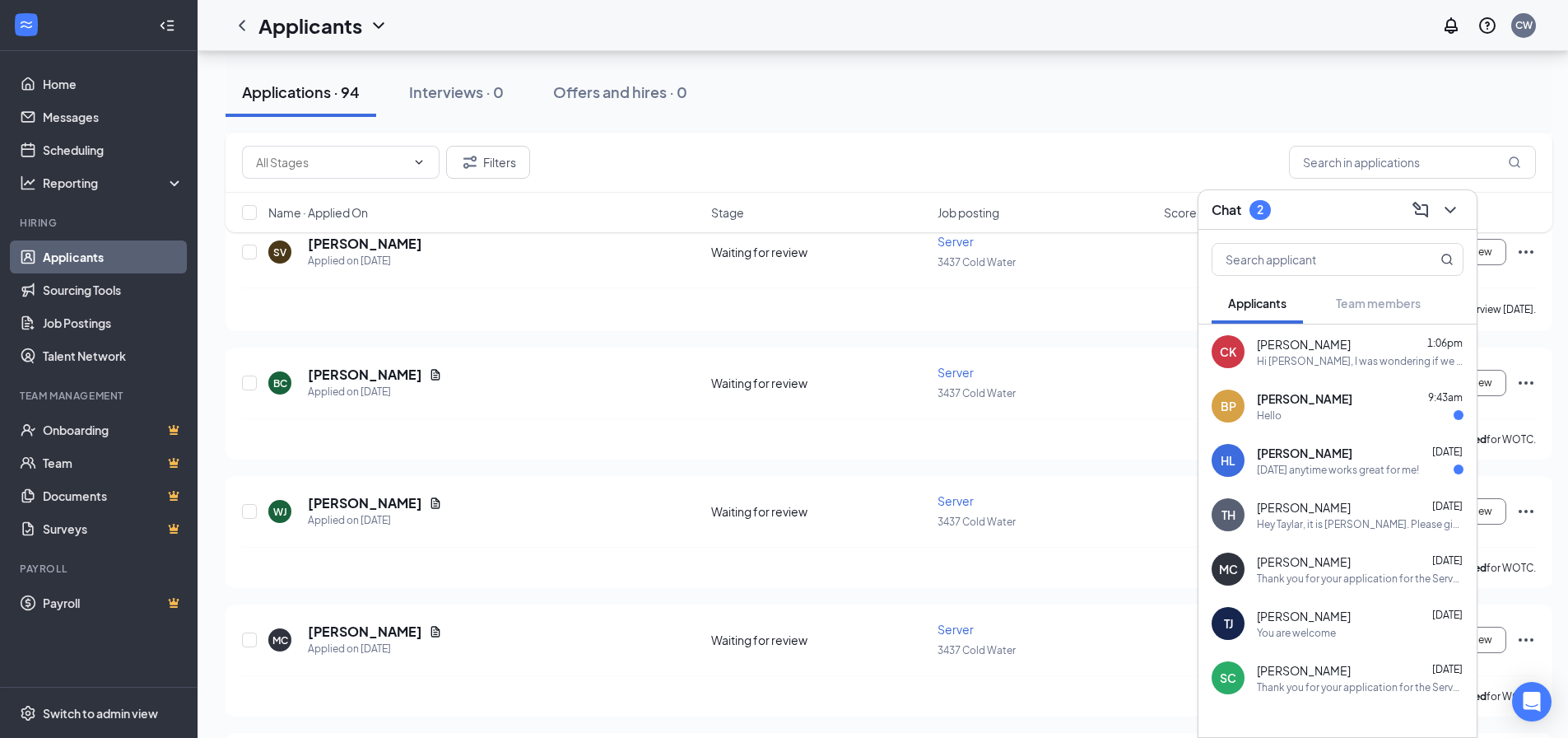
click at [1366, 466] on div "[DATE] anytime works great for me!" at bounding box center [1337, 469] width 162 height 14
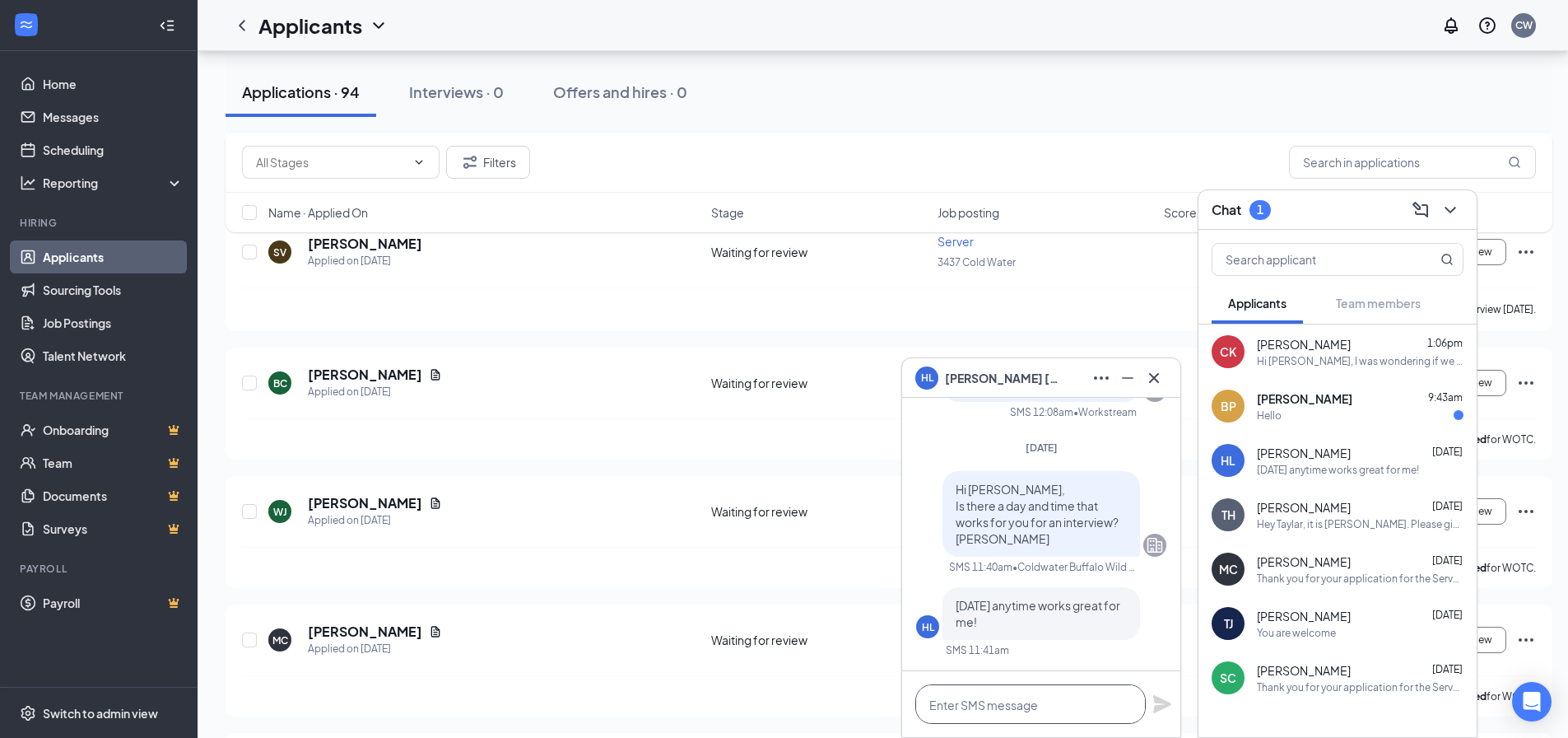
click at [1031, 705] on textarea at bounding box center [1030, 704] width 230 height 40
click at [1029, 706] on textarea at bounding box center [1030, 704] width 230 height 40
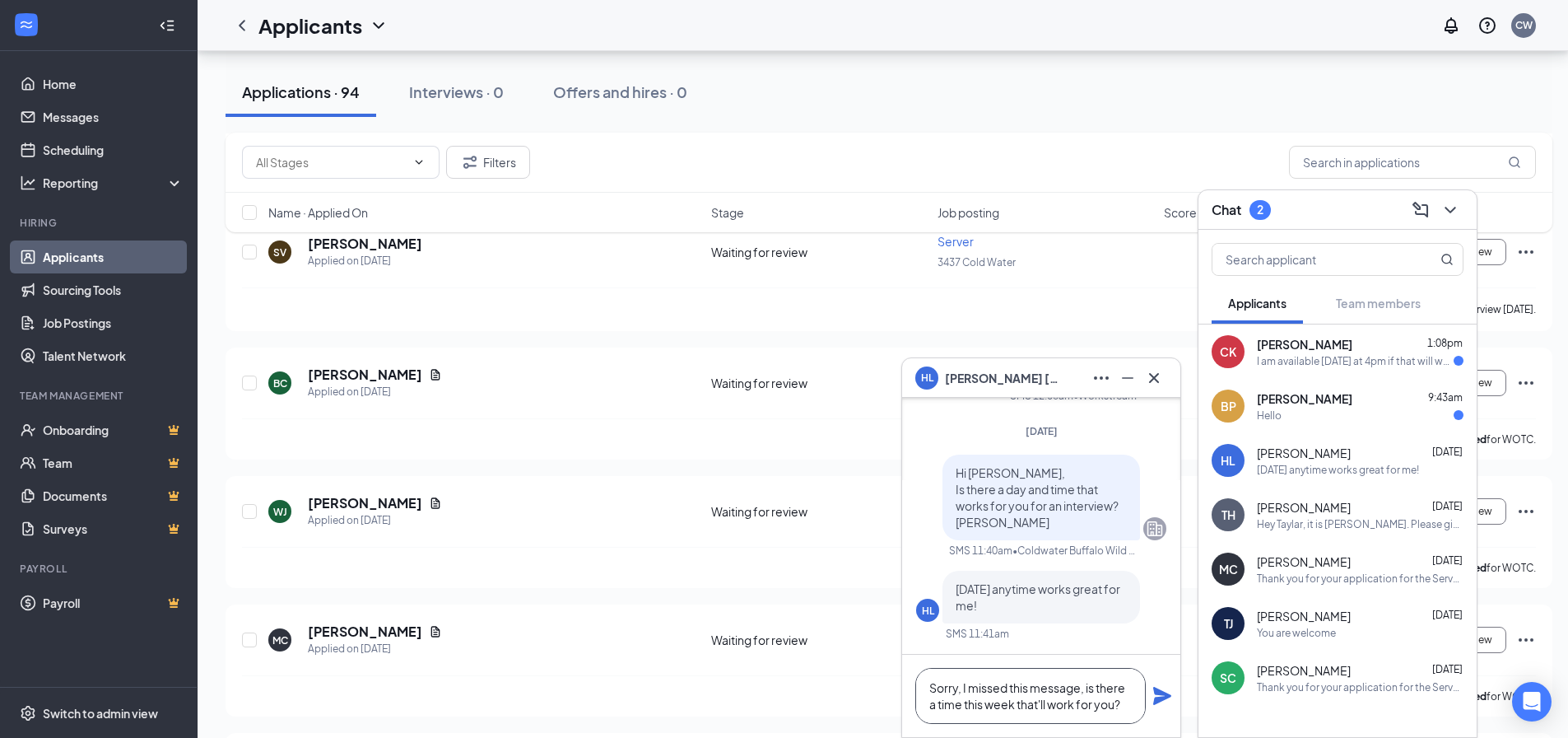
type textarea "Sorry, I missed this message, is there a time this week that'll work for you?"
click at [1156, 694] on icon "Plane" at bounding box center [1162, 695] width 20 height 20
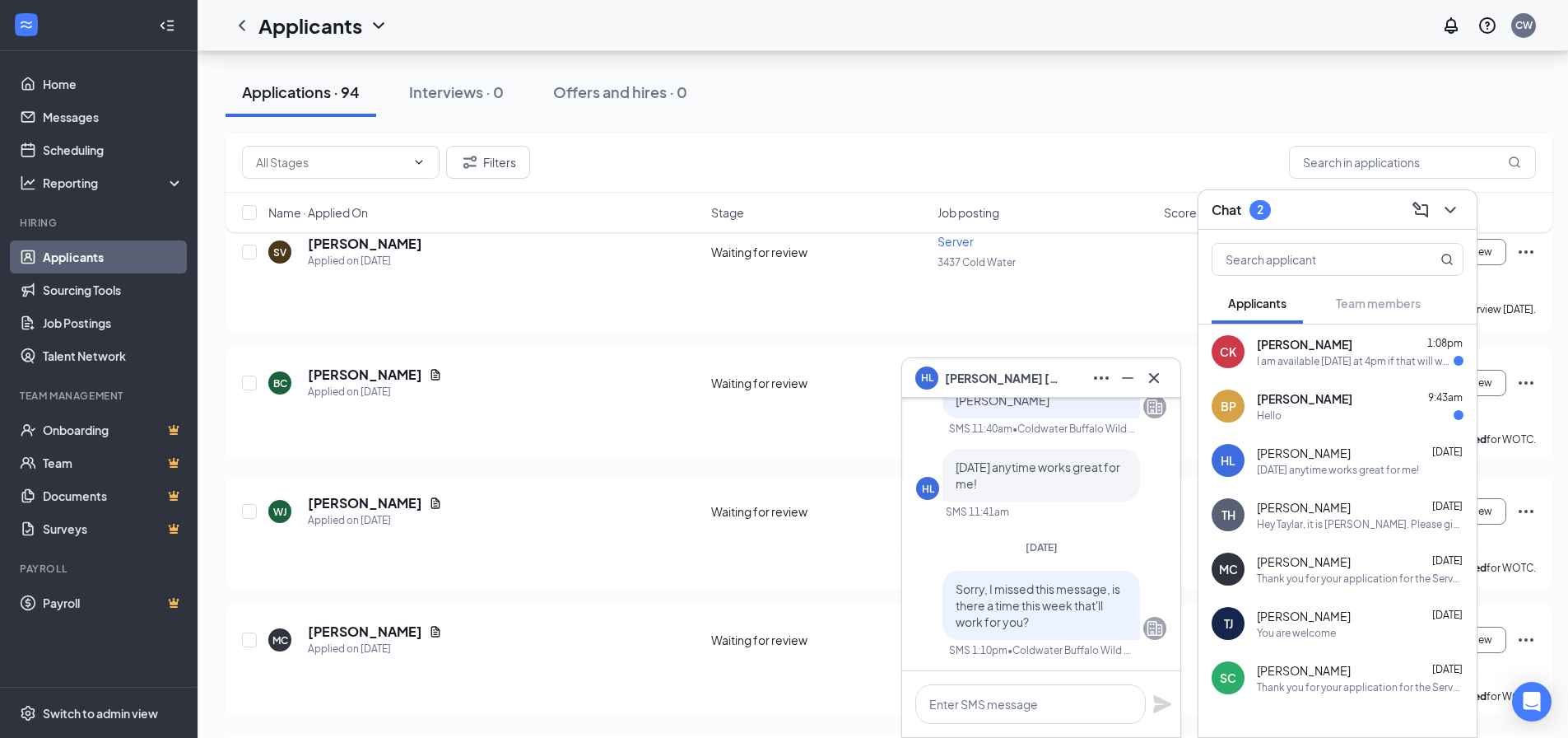
scroll to position [0, 0]
click at [1161, 373] on icon "Cross" at bounding box center [1154, 378] width 20 height 20
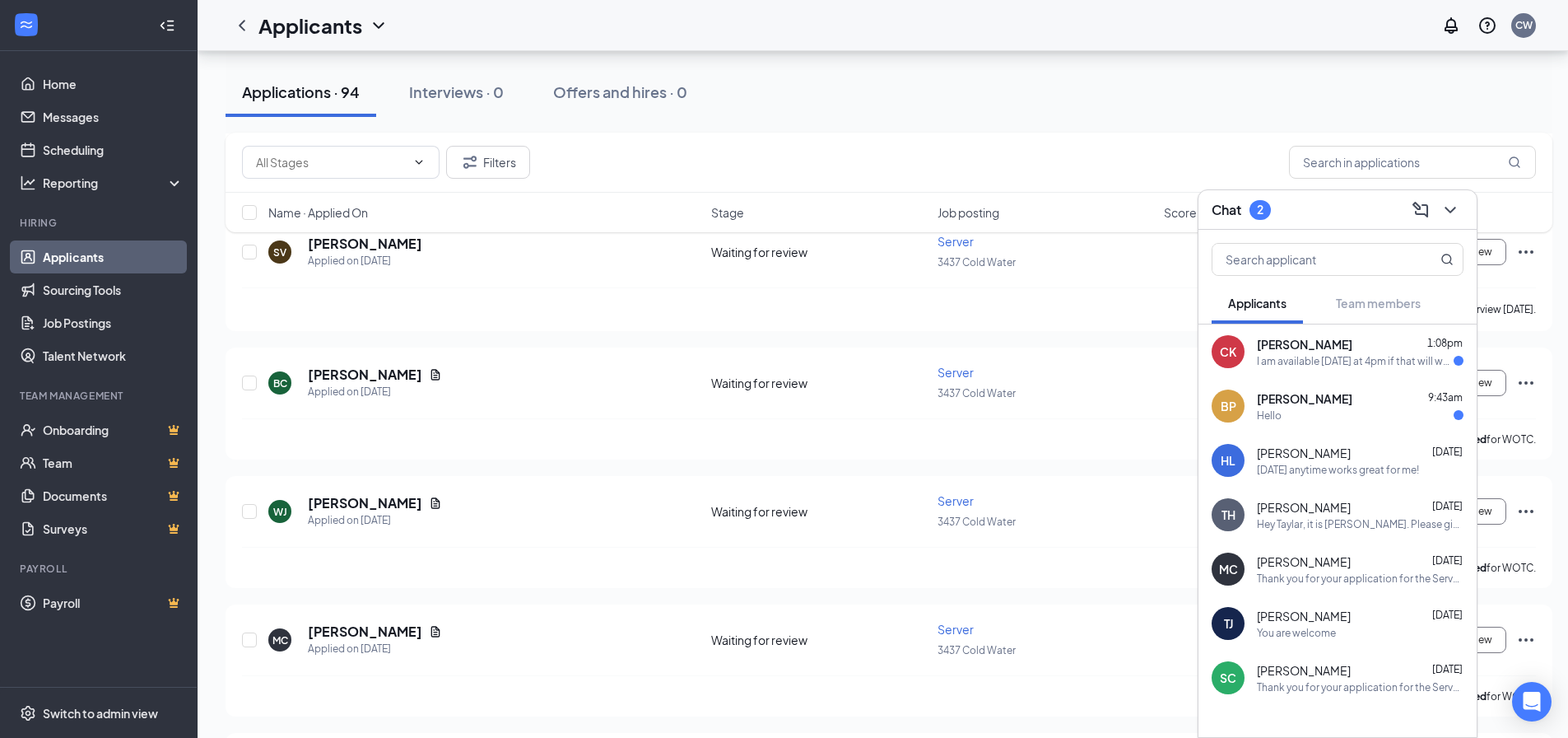
click at [1395, 364] on div "I am available [DATE] at 4pm if that will work for you" at bounding box center [1355, 361] width 196 height 14
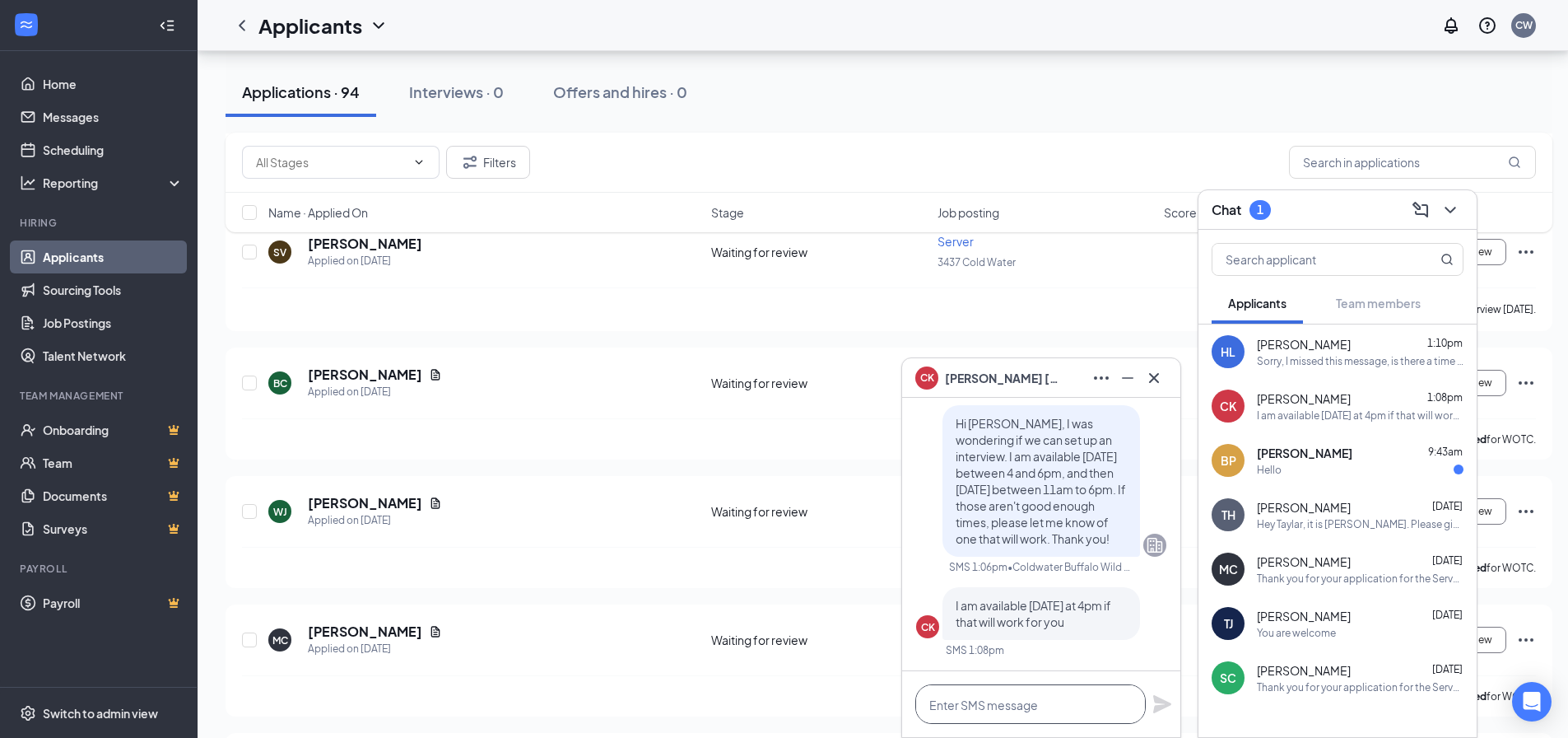
click at [1026, 705] on textarea at bounding box center [1030, 704] width 230 height 40
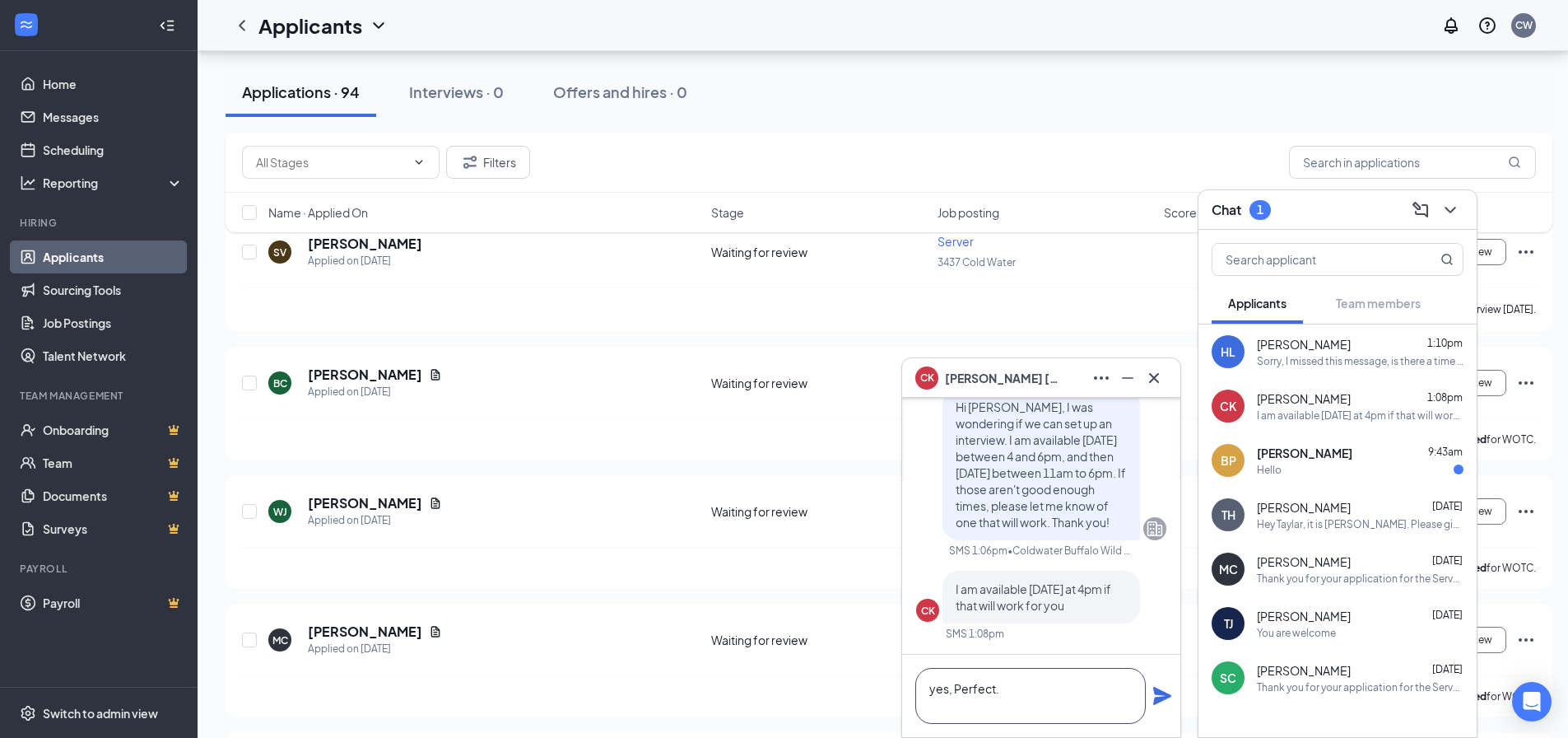
type textarea "yes, Perfect."
click at [1157, 695] on icon "Plane" at bounding box center [1162, 695] width 20 height 20
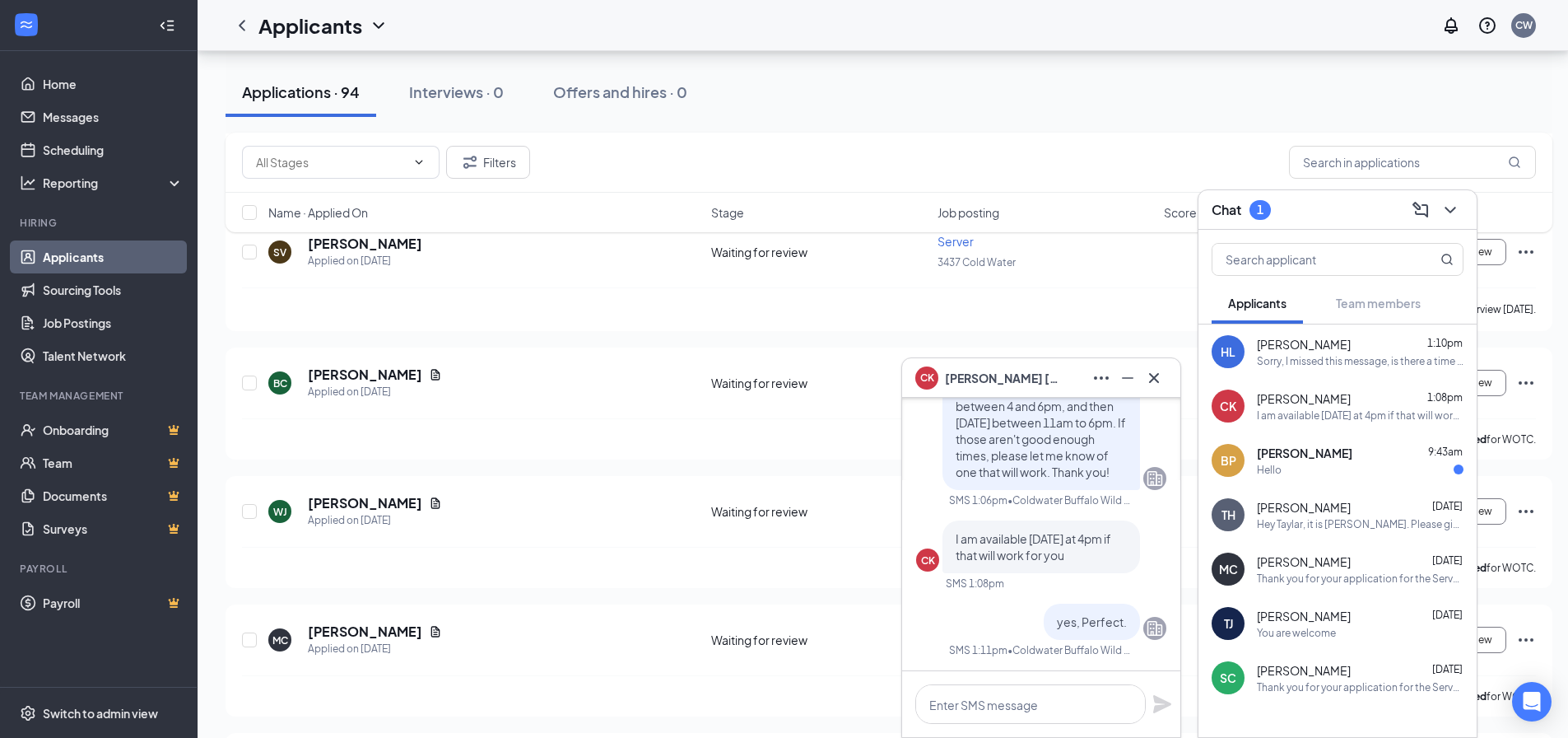
click at [1386, 458] on div "[PERSON_NAME] 9:43am" at bounding box center [1360, 452] width 206 height 17
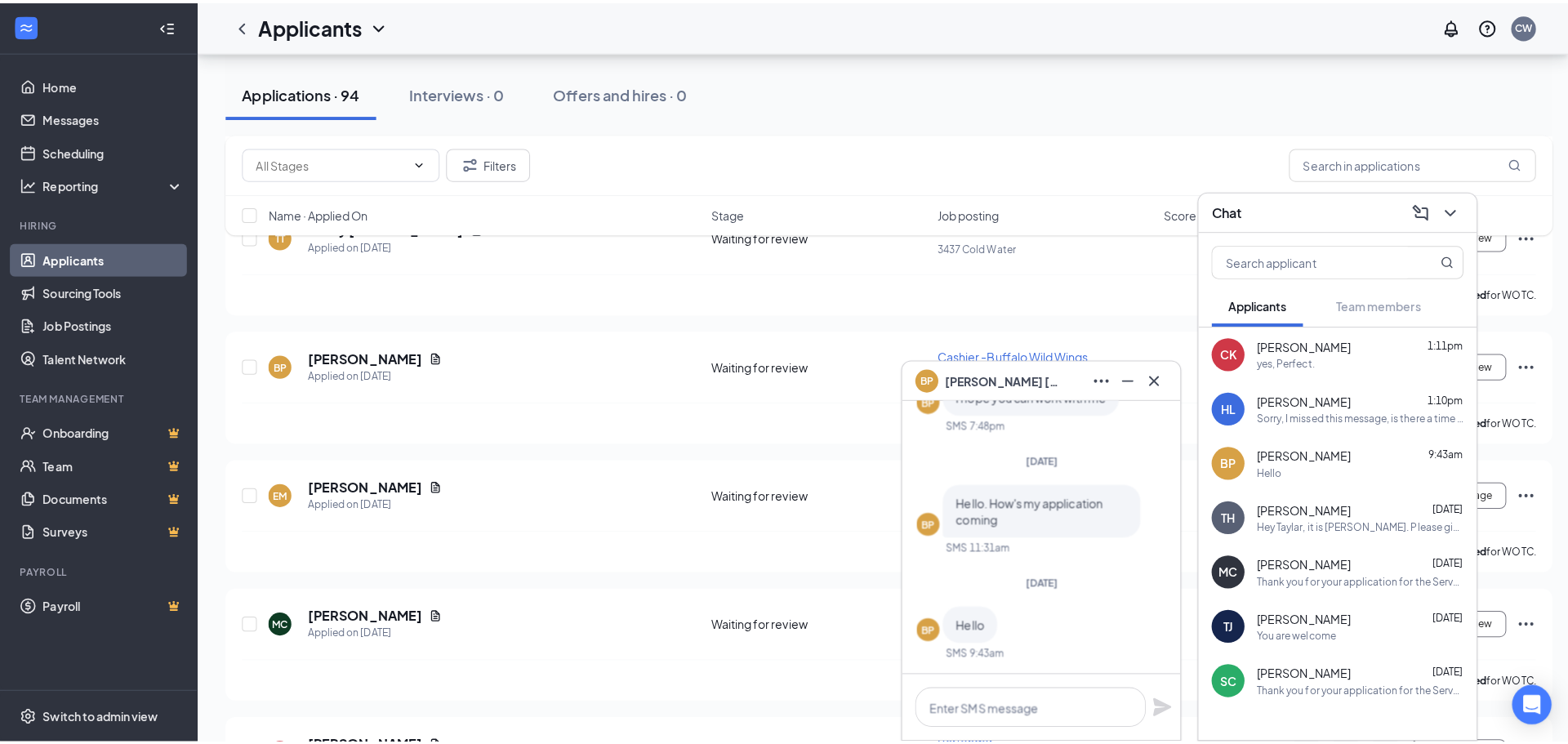
scroll to position [1552, 0]
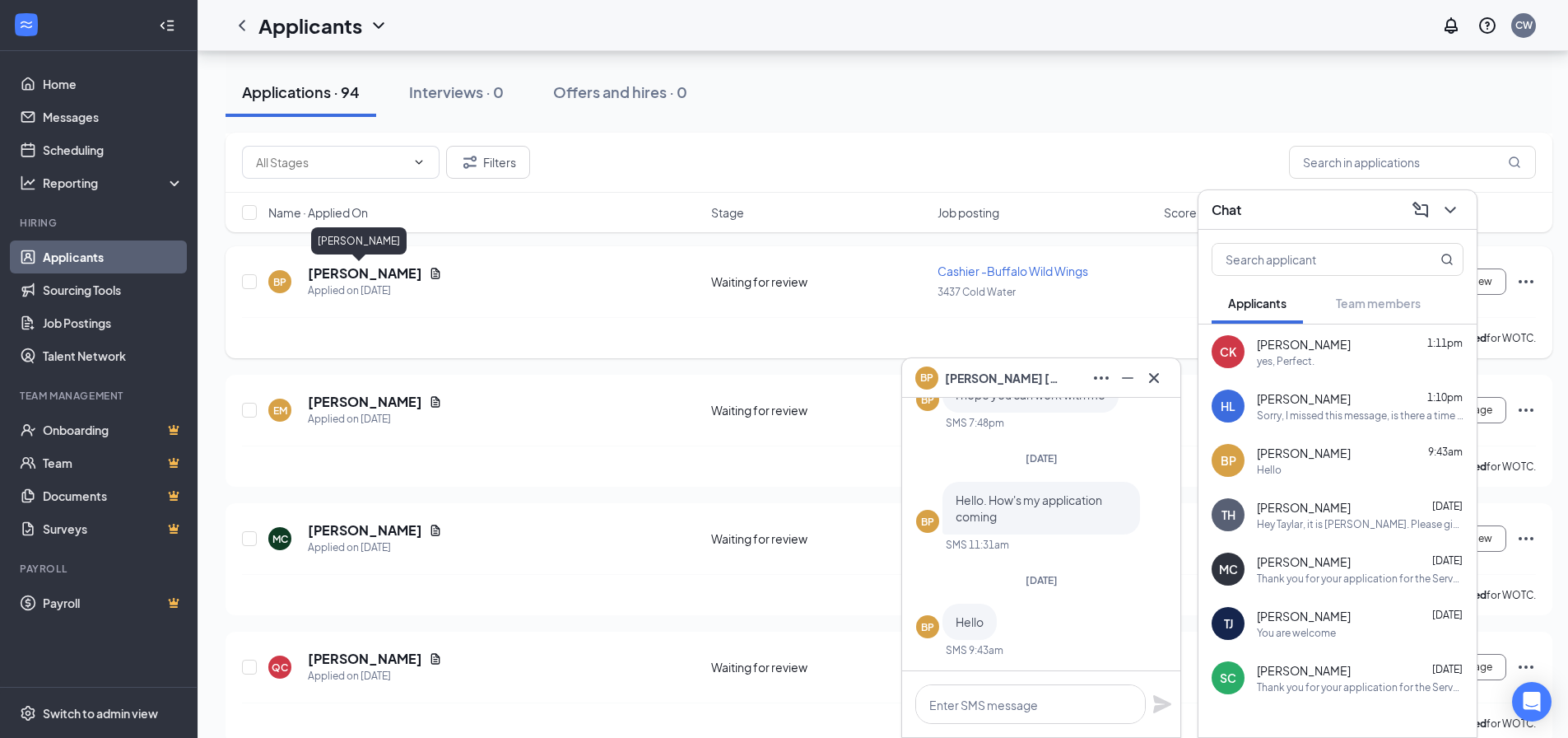
click at [350, 272] on h5 "[PERSON_NAME]" at bounding box center [364, 273] width 114 height 18
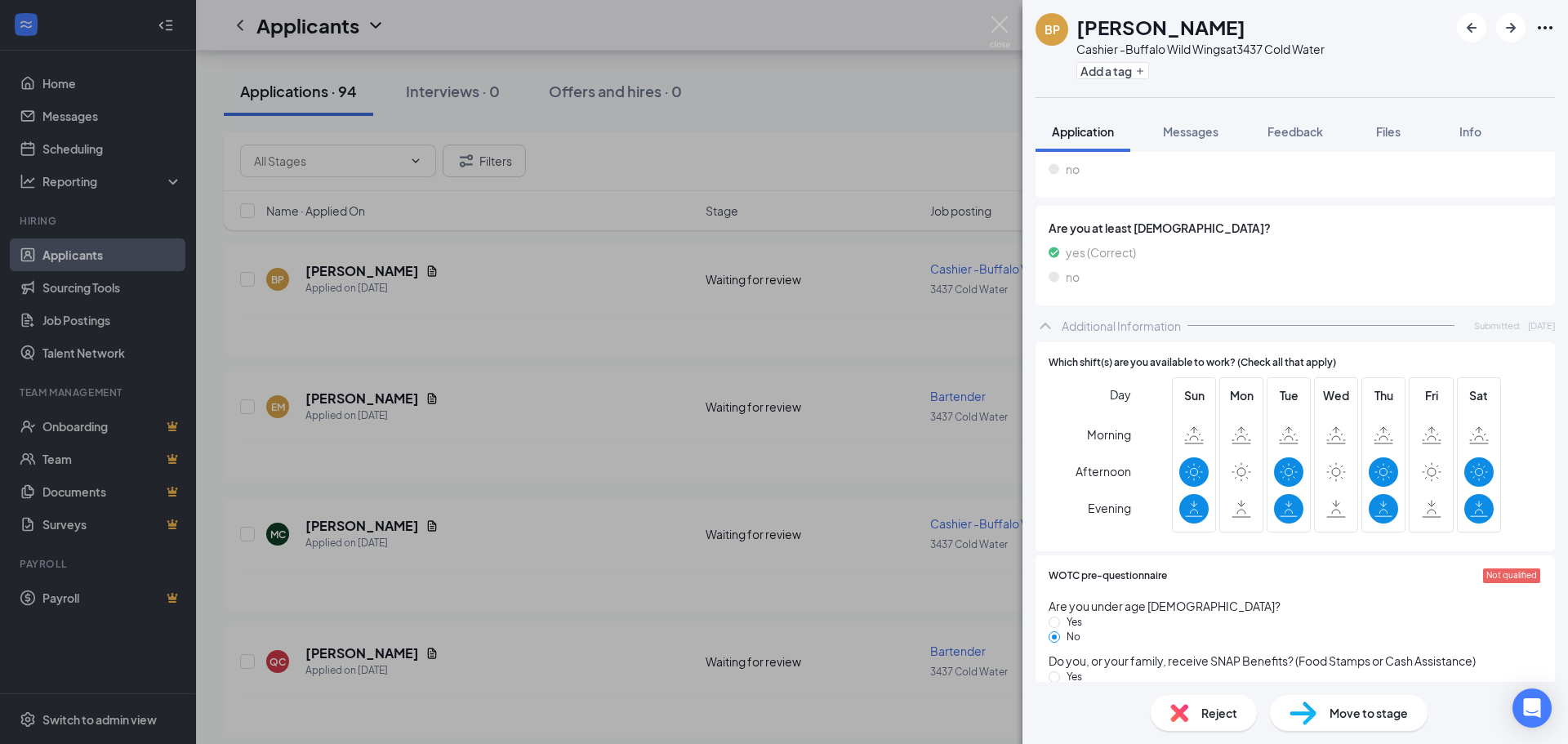
scroll to position [490, 0]
click at [449, 434] on div "BP [PERSON_NAME] Cashier -Buffalo Wild Wings at 3437 Cold Water Add a tag Appli…" at bounding box center [784, 372] width 1568 height 744
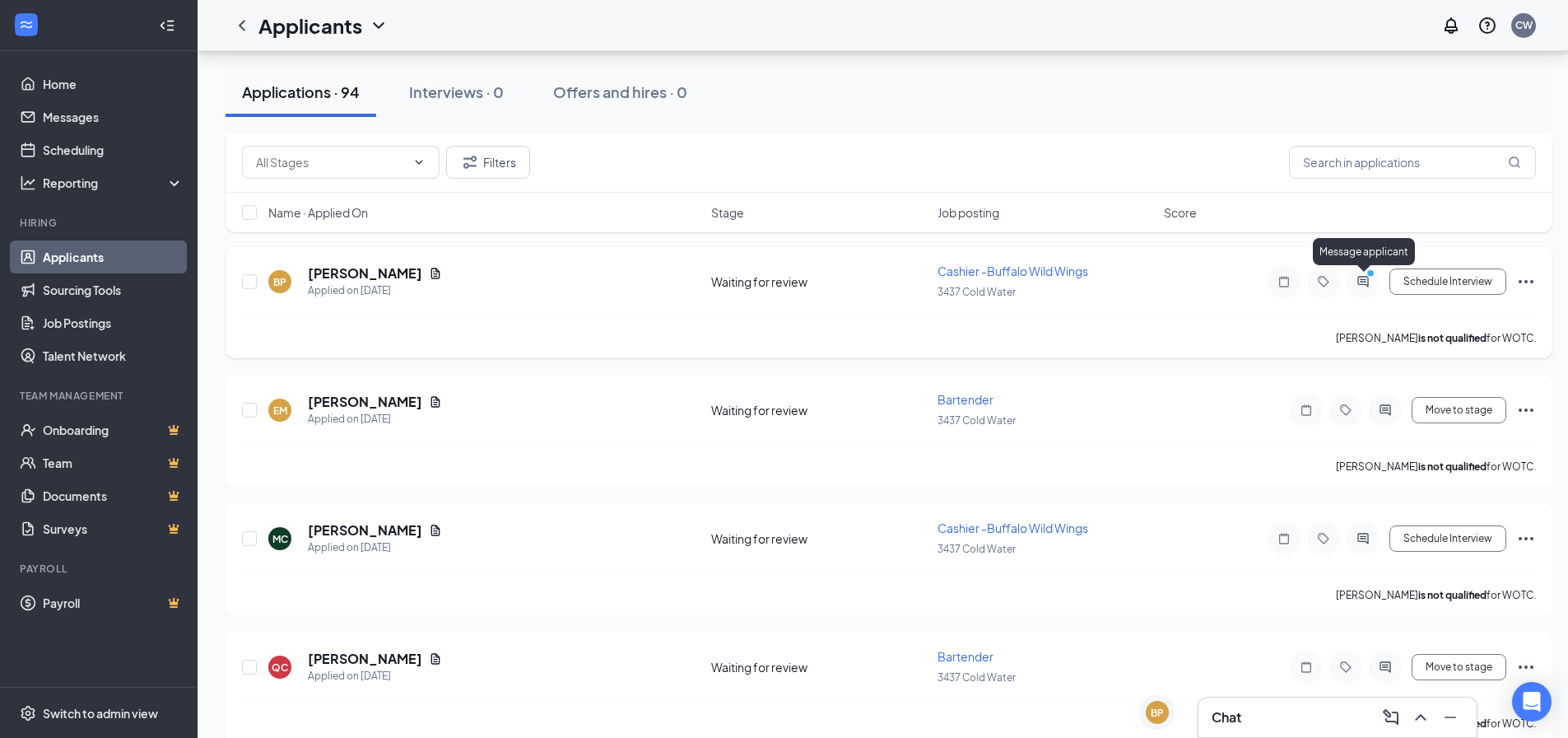
click at [1366, 281] on icon "PrimaryDot" at bounding box center [1373, 275] width 20 height 13
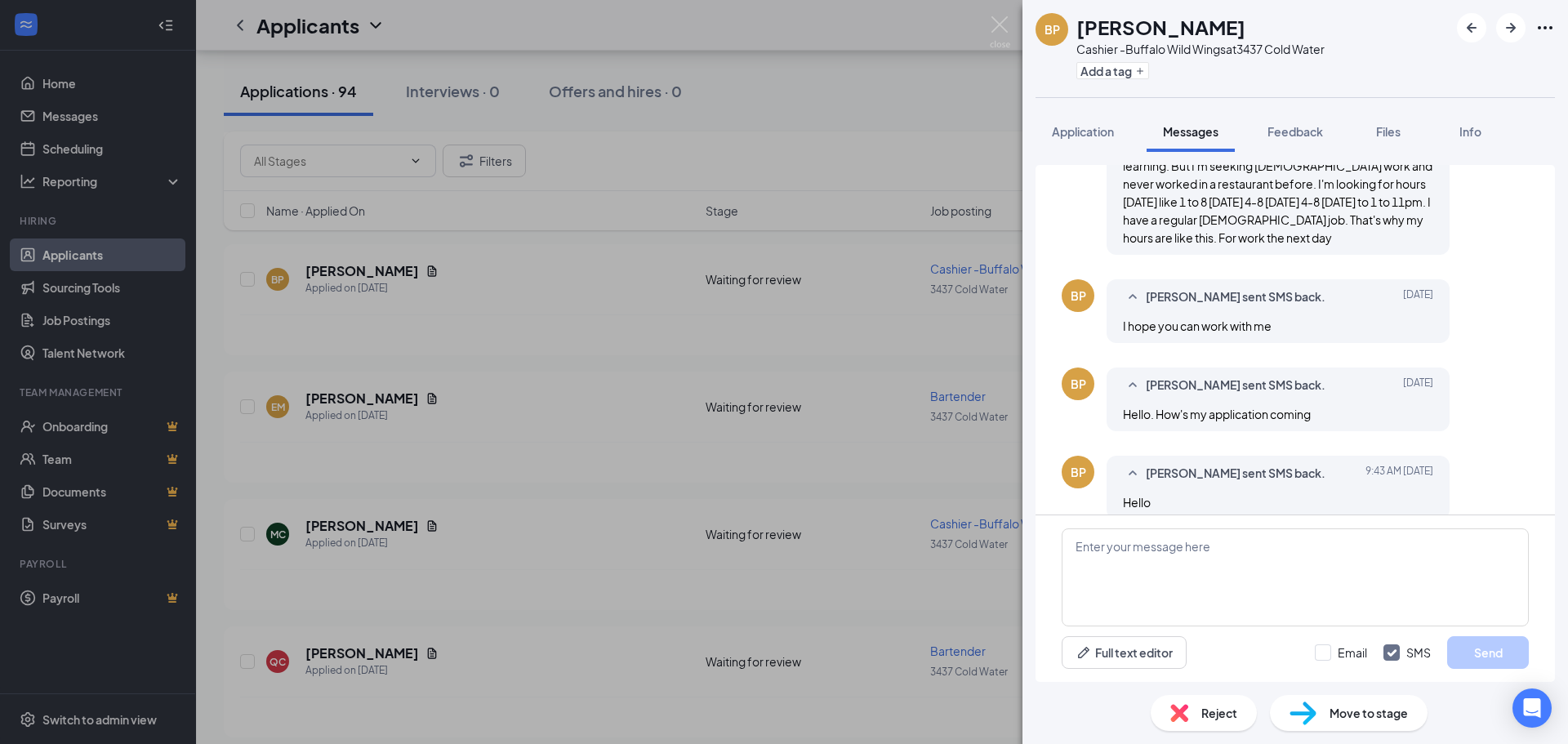
scroll to position [500, 0]
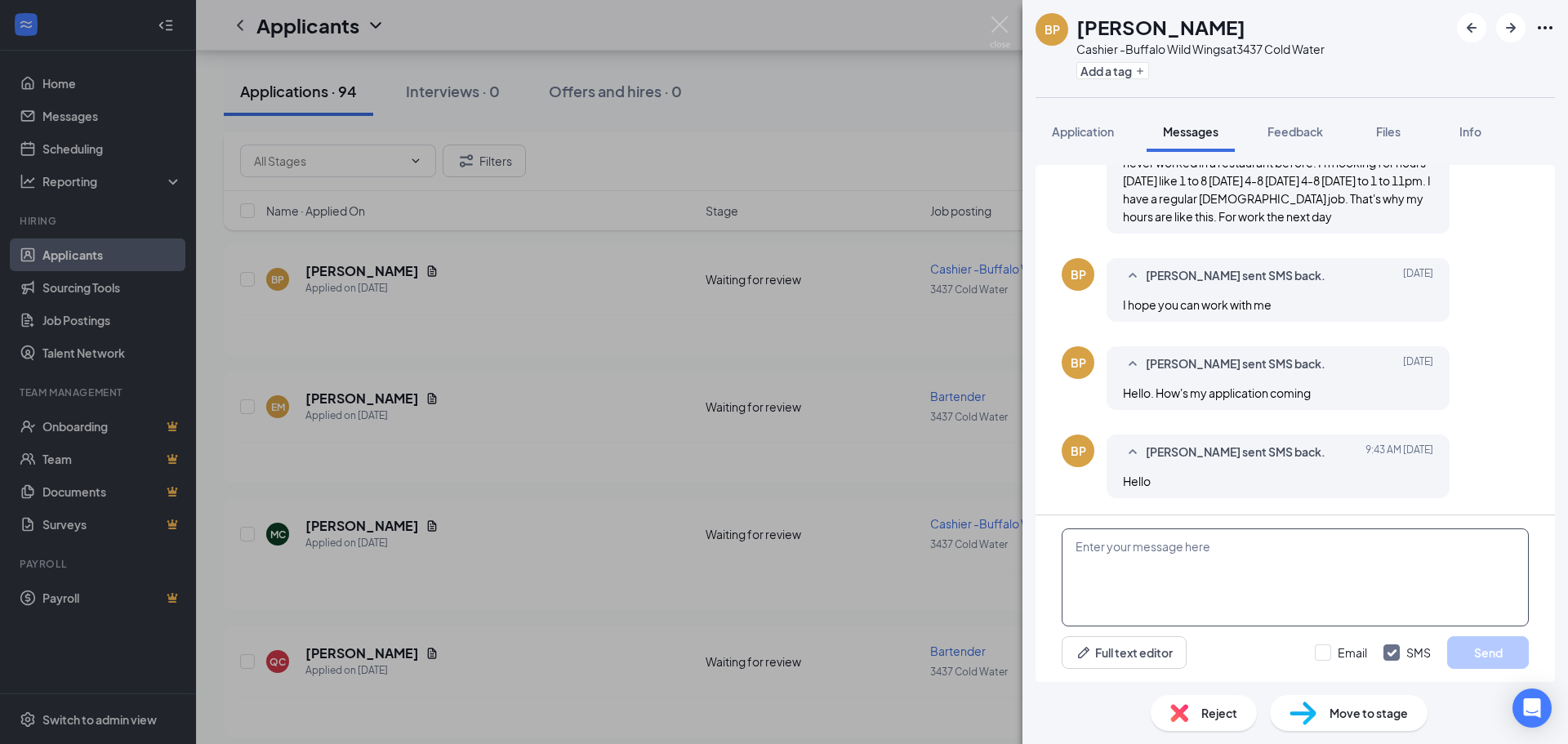
click at [1206, 552] on textarea at bounding box center [1295, 578] width 468 height 98
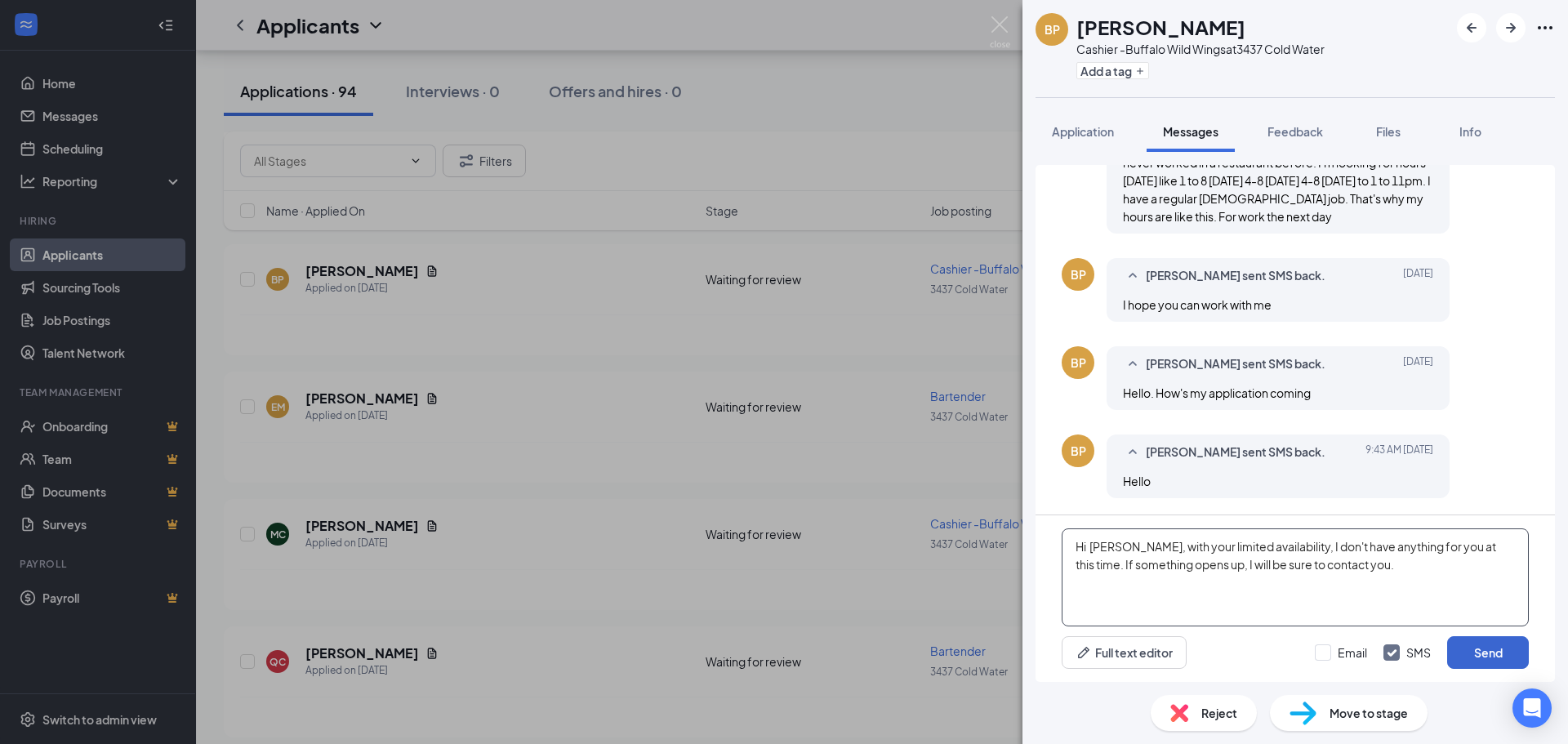
type textarea "Hi [PERSON_NAME], with your limited availability, I don't have anything for you…"
click at [1496, 650] on button "Send" at bounding box center [1488, 652] width 82 height 32
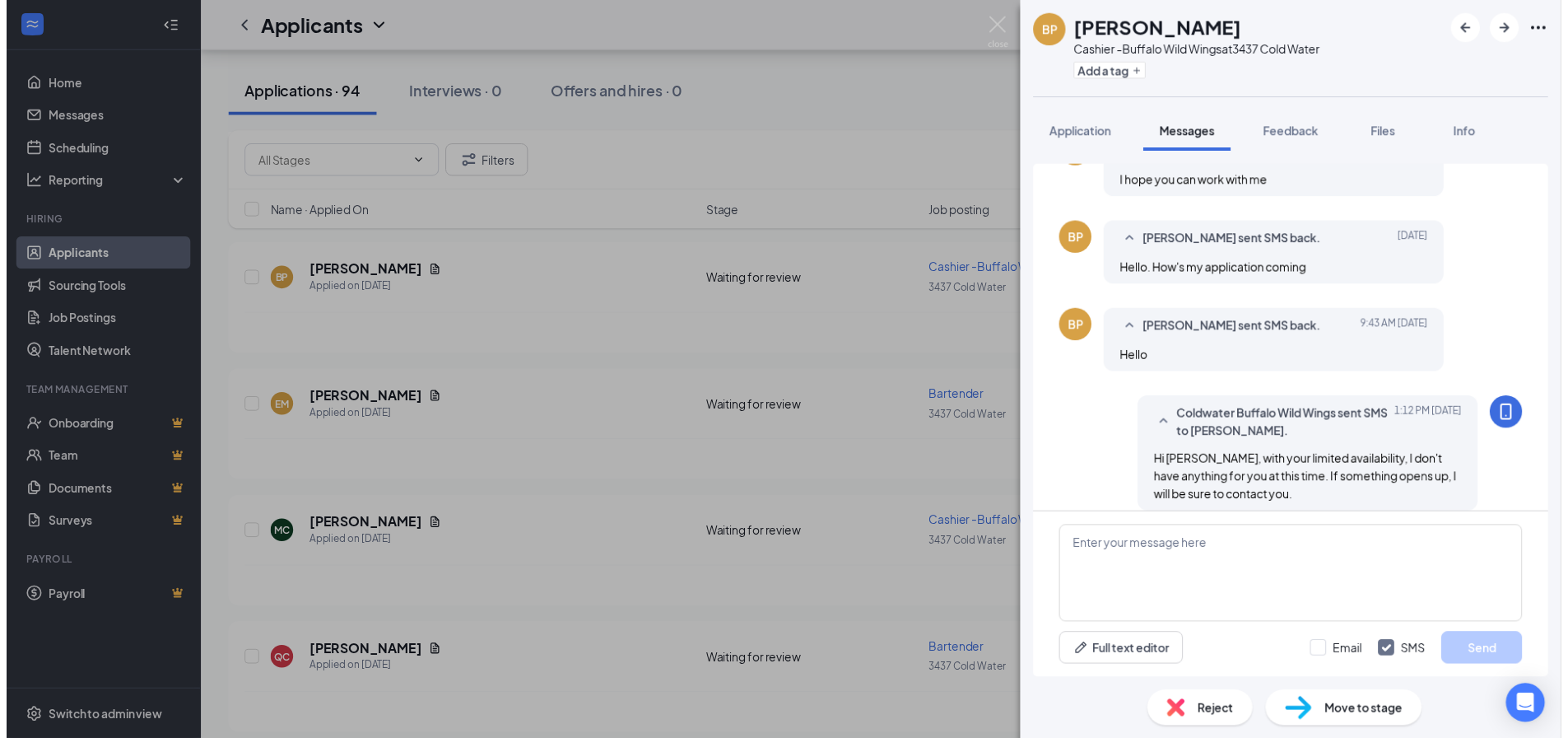
scroll to position [646, 0]
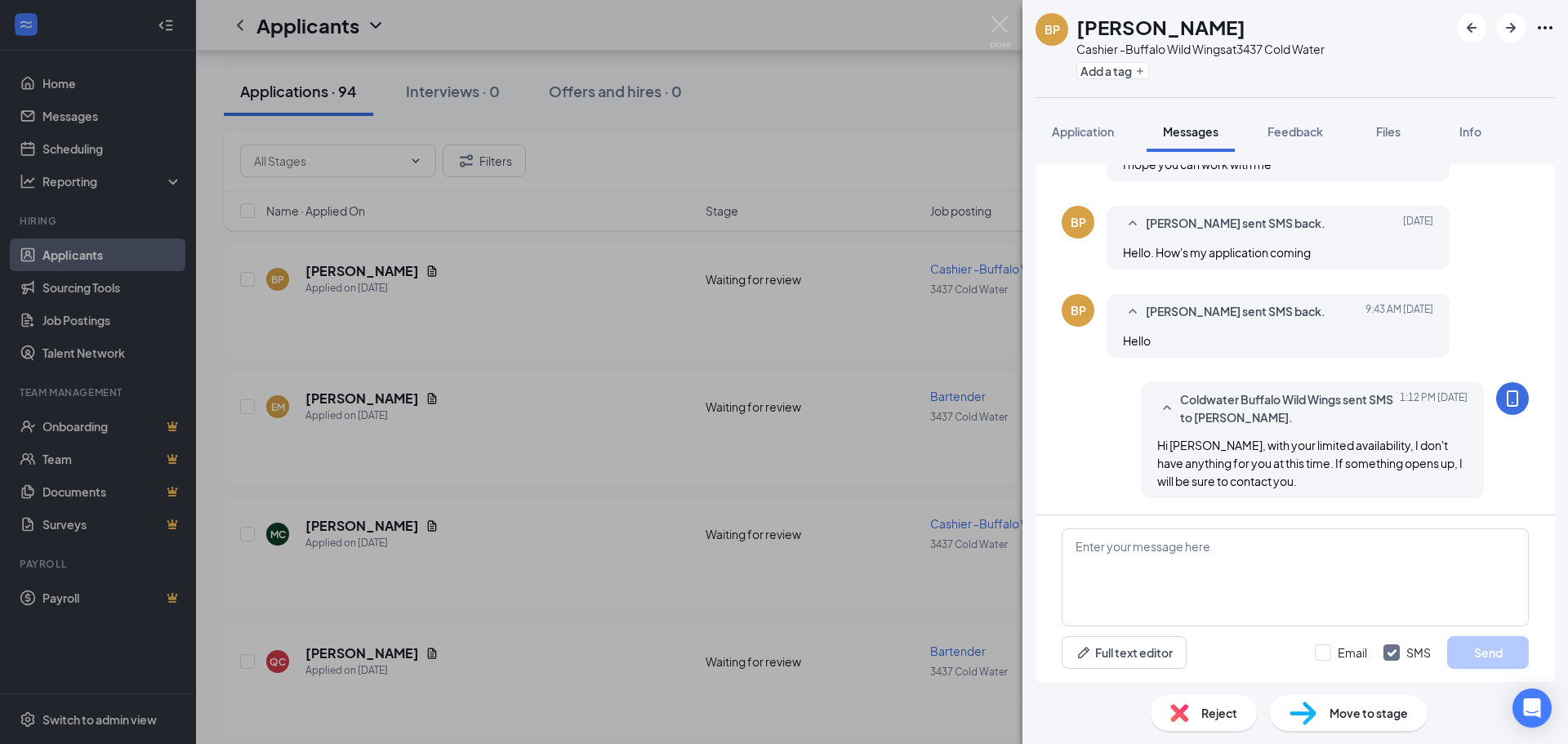
click at [653, 455] on div "BP [PERSON_NAME] Cashier -Buffalo Wild Wings at 3437 Cold Water Add a tag Appli…" at bounding box center [784, 372] width 1568 height 744
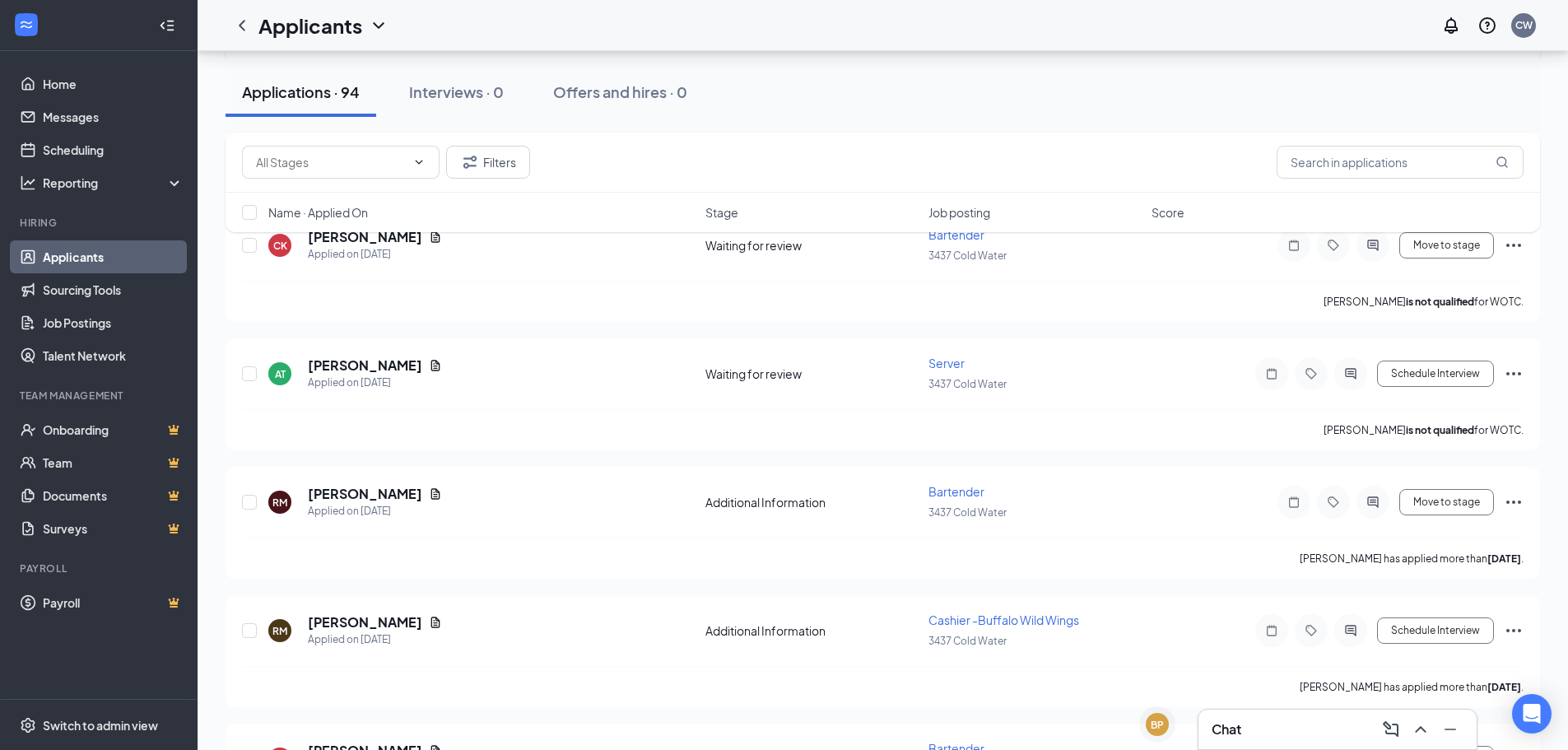
scroll to position [741, 0]
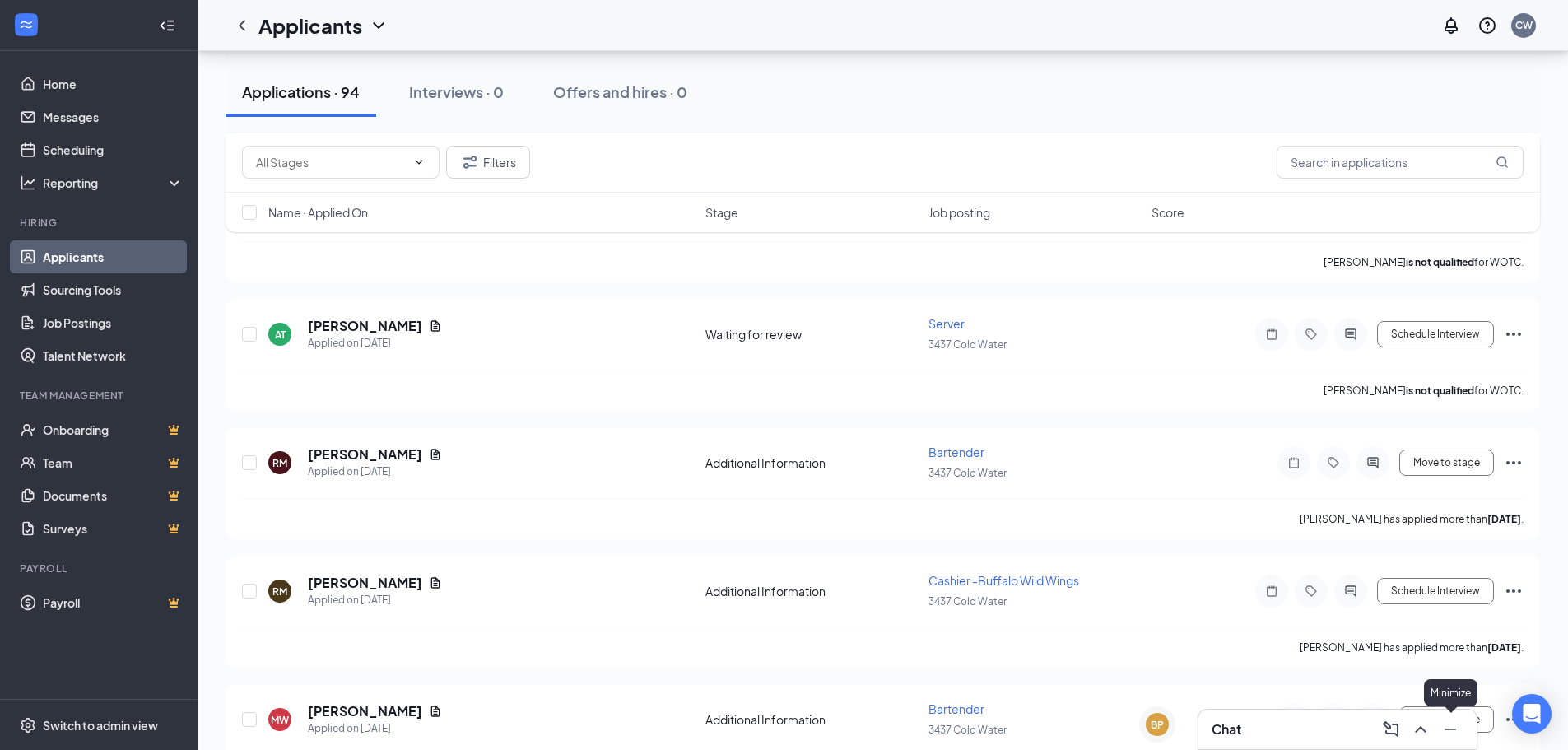
click at [1456, 726] on icon "Minimize" at bounding box center [1450, 729] width 20 height 20
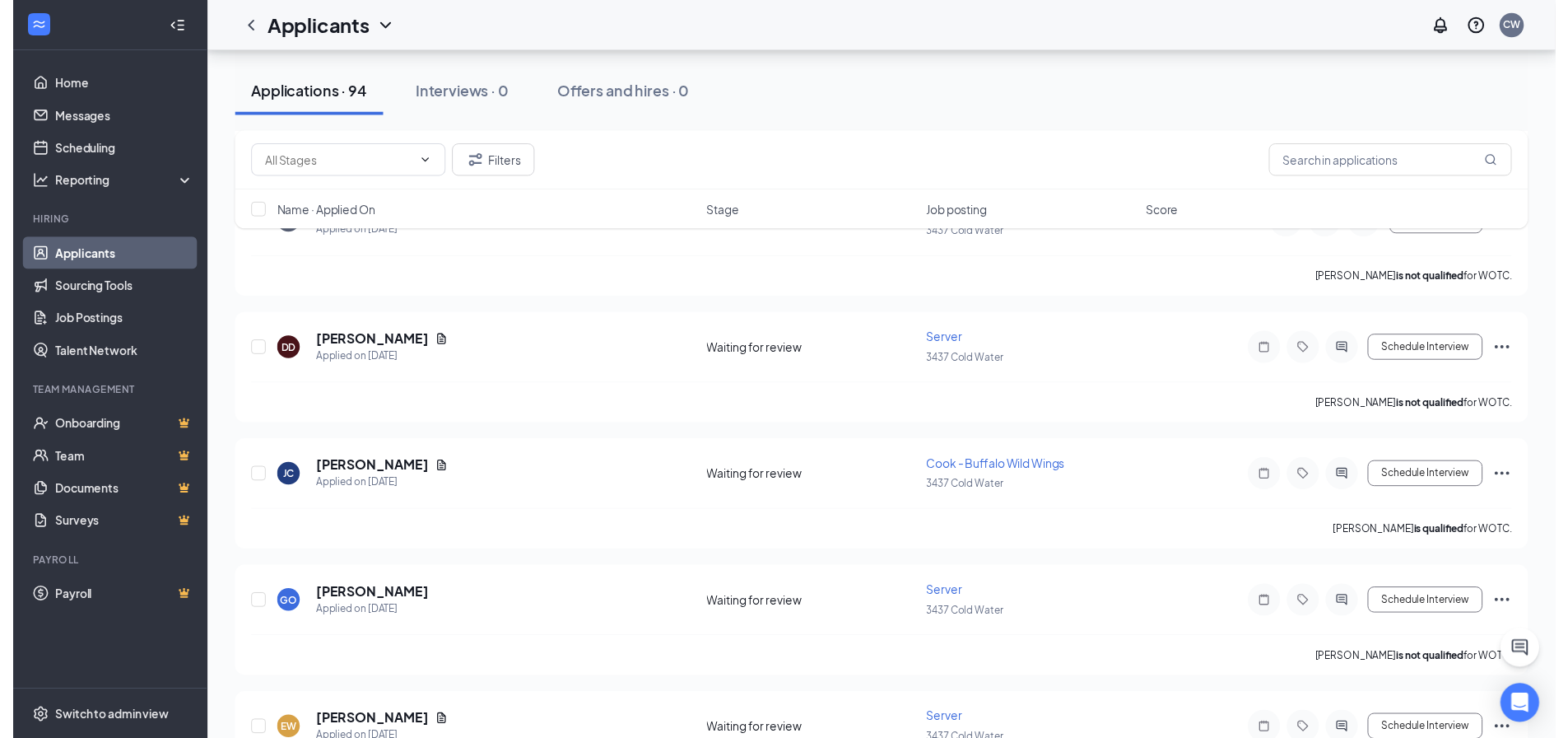
scroll to position [2635, 0]
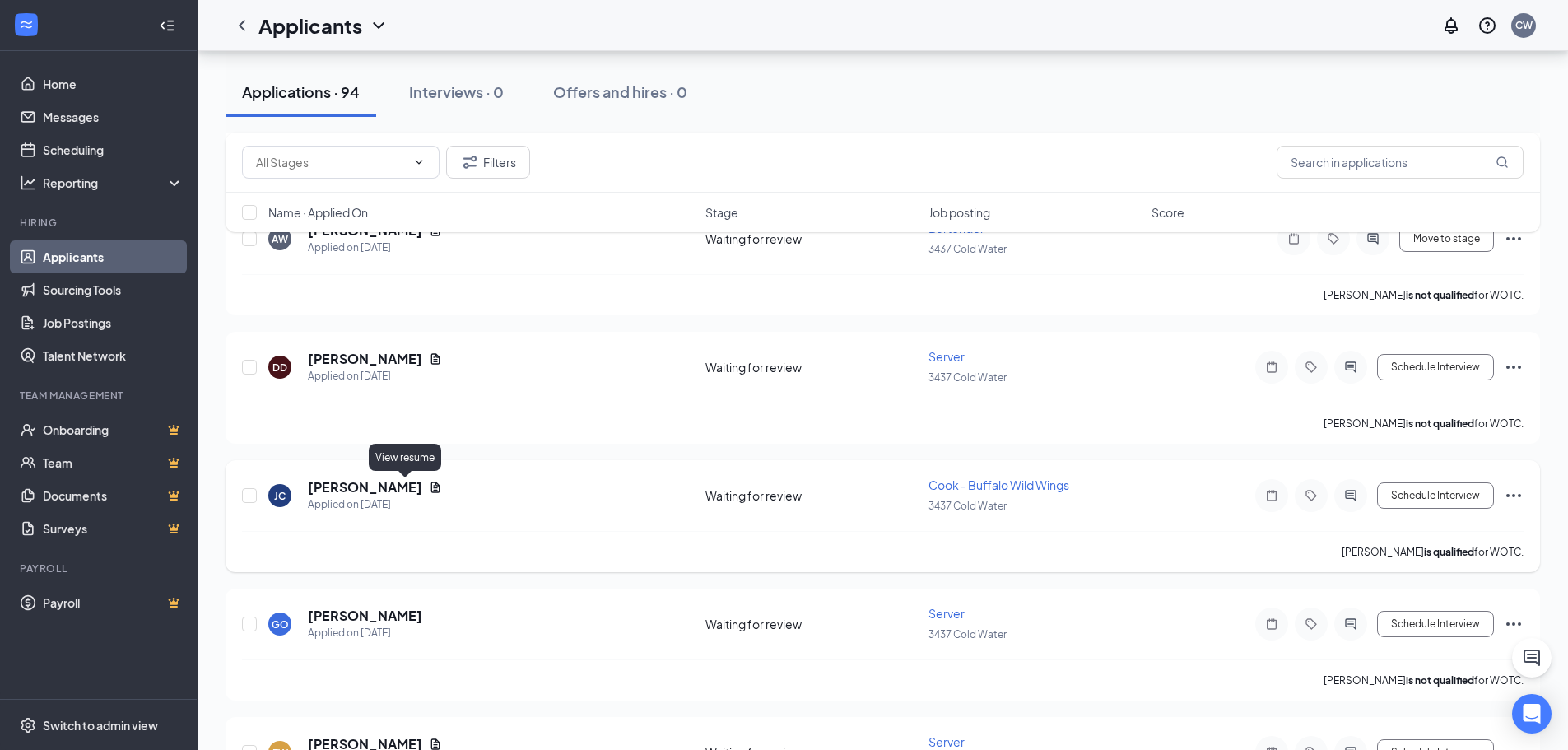
click at [431, 487] on icon "Document" at bounding box center [435, 487] width 9 height 11
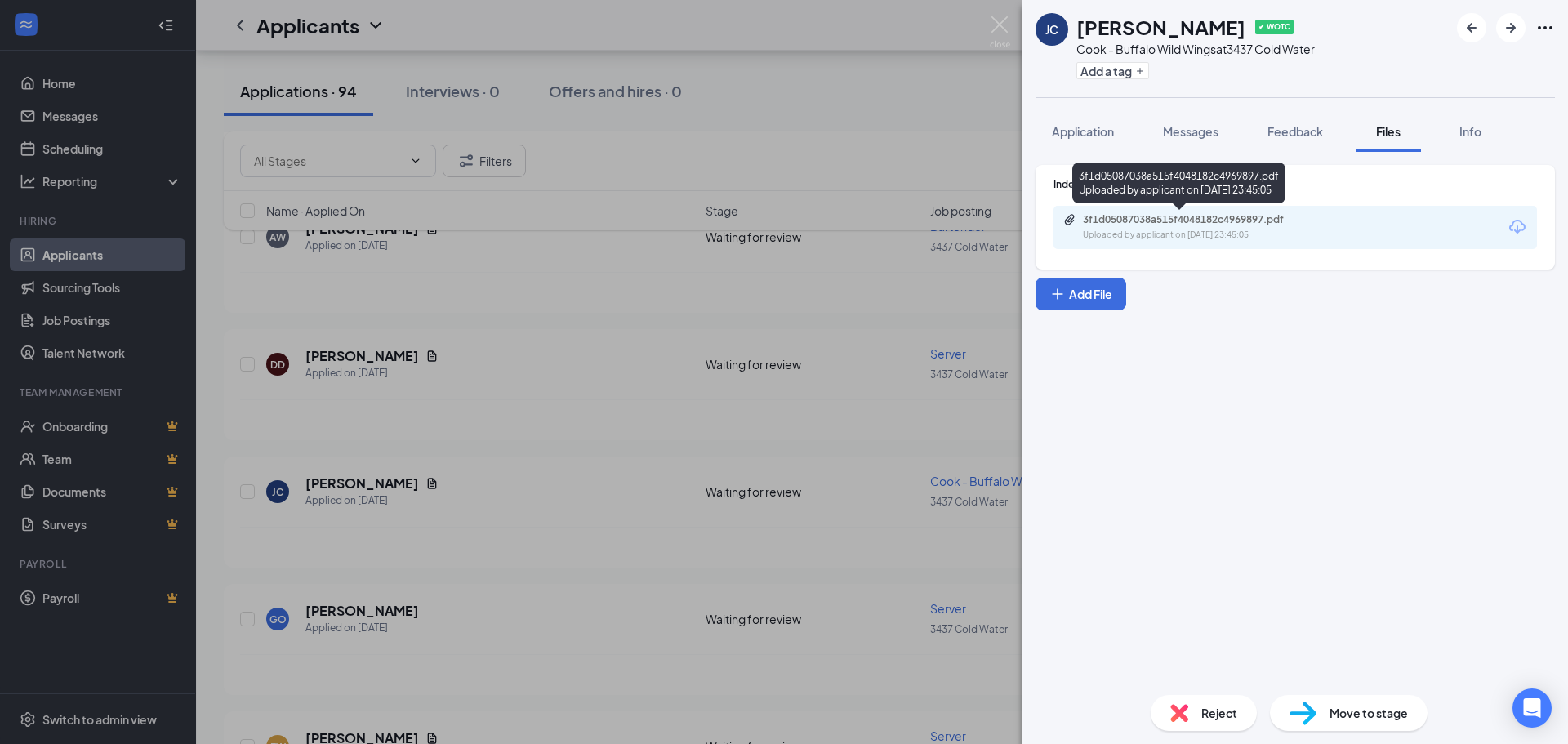
click at [1236, 219] on div "3f1d05087038a515f4048182c4969897.pdf" at bounding box center [1197, 219] width 228 height 13
click at [607, 311] on div "JC [PERSON_NAME] ✔ WOTC Cook - Buffalo Wild Wings at 3437 Cold Water Add a tag …" at bounding box center [784, 372] width 1568 height 744
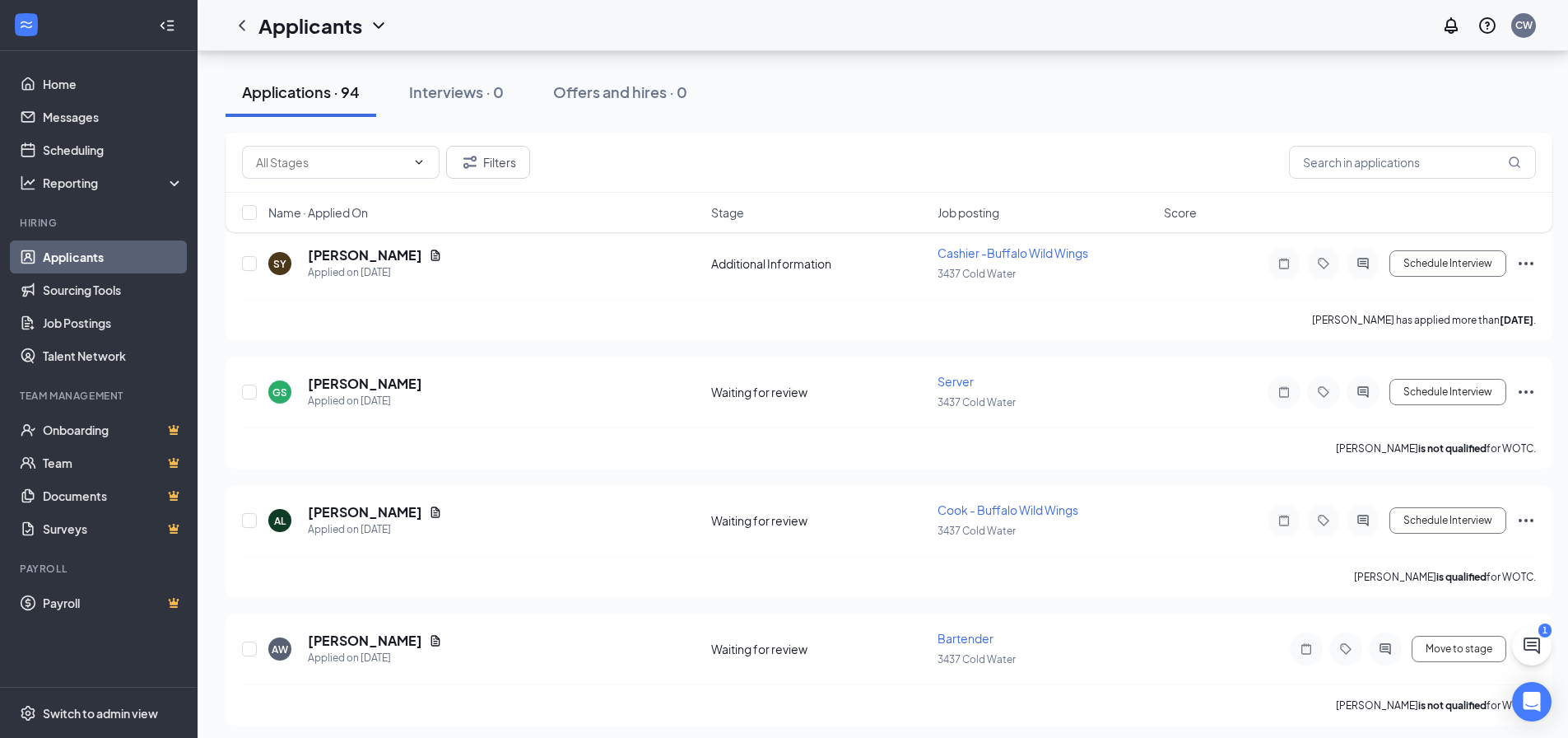
scroll to position [2223, 0]
click at [1531, 650] on icon "ChatActive" at bounding box center [1531, 645] width 17 height 17
click at [1314, 723] on div "Chat 1" at bounding box center [1338, 717] width 252 height 27
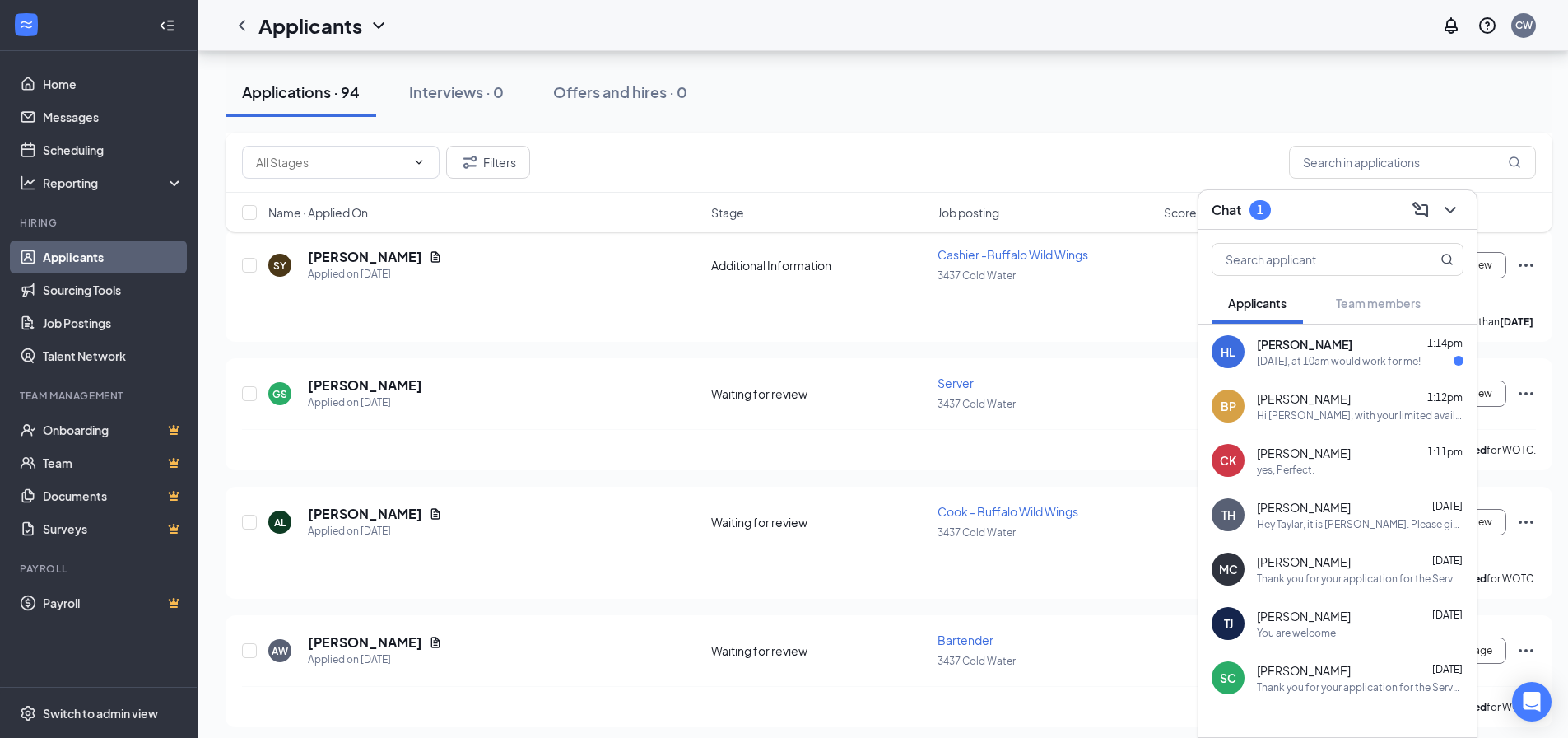
click at [1329, 342] on div "[PERSON_NAME] 1:14pm" at bounding box center [1360, 344] width 206 height 17
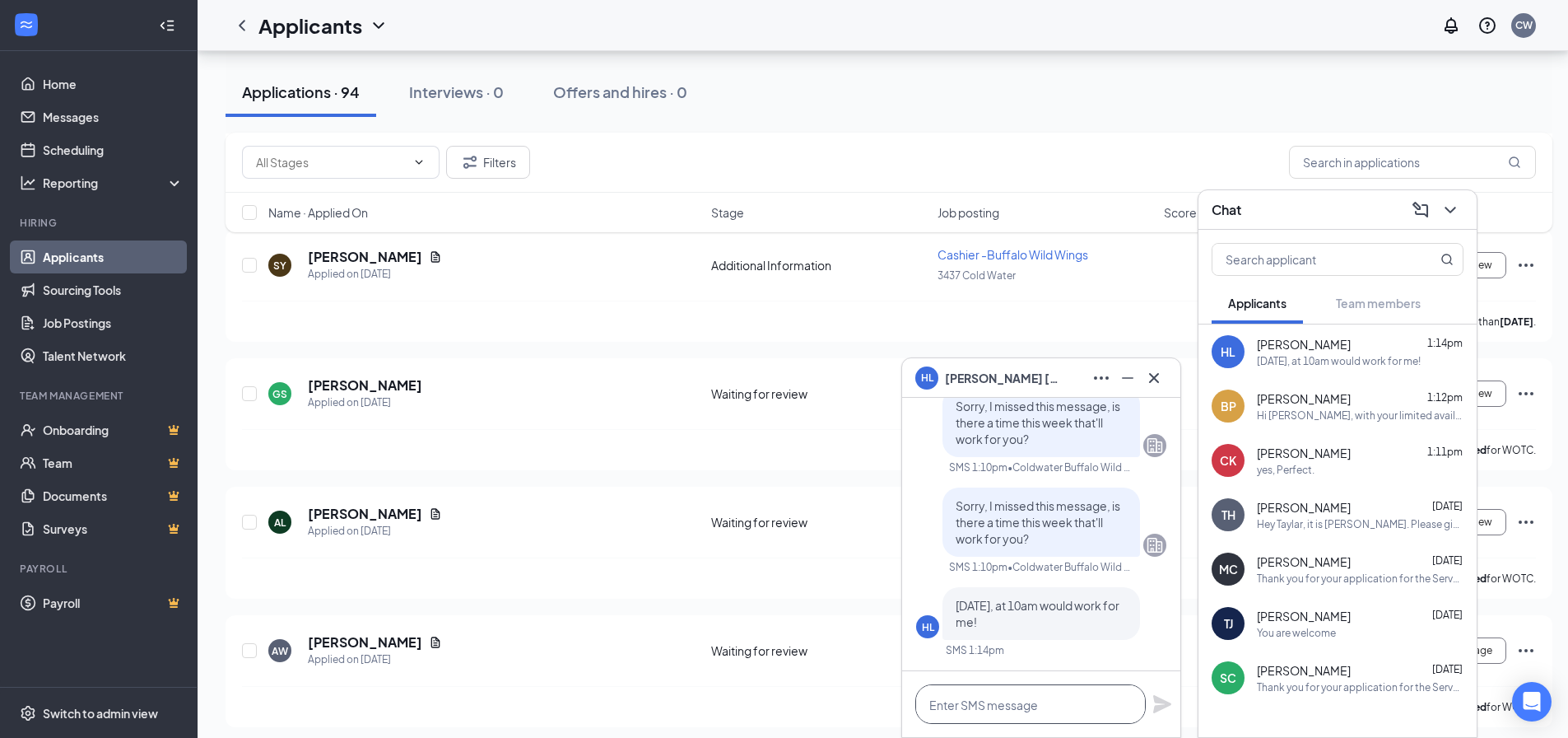
click at [995, 704] on textarea at bounding box center [1030, 704] width 230 height 40
click at [1047, 708] on textarea at bounding box center [1030, 704] width 230 height 40
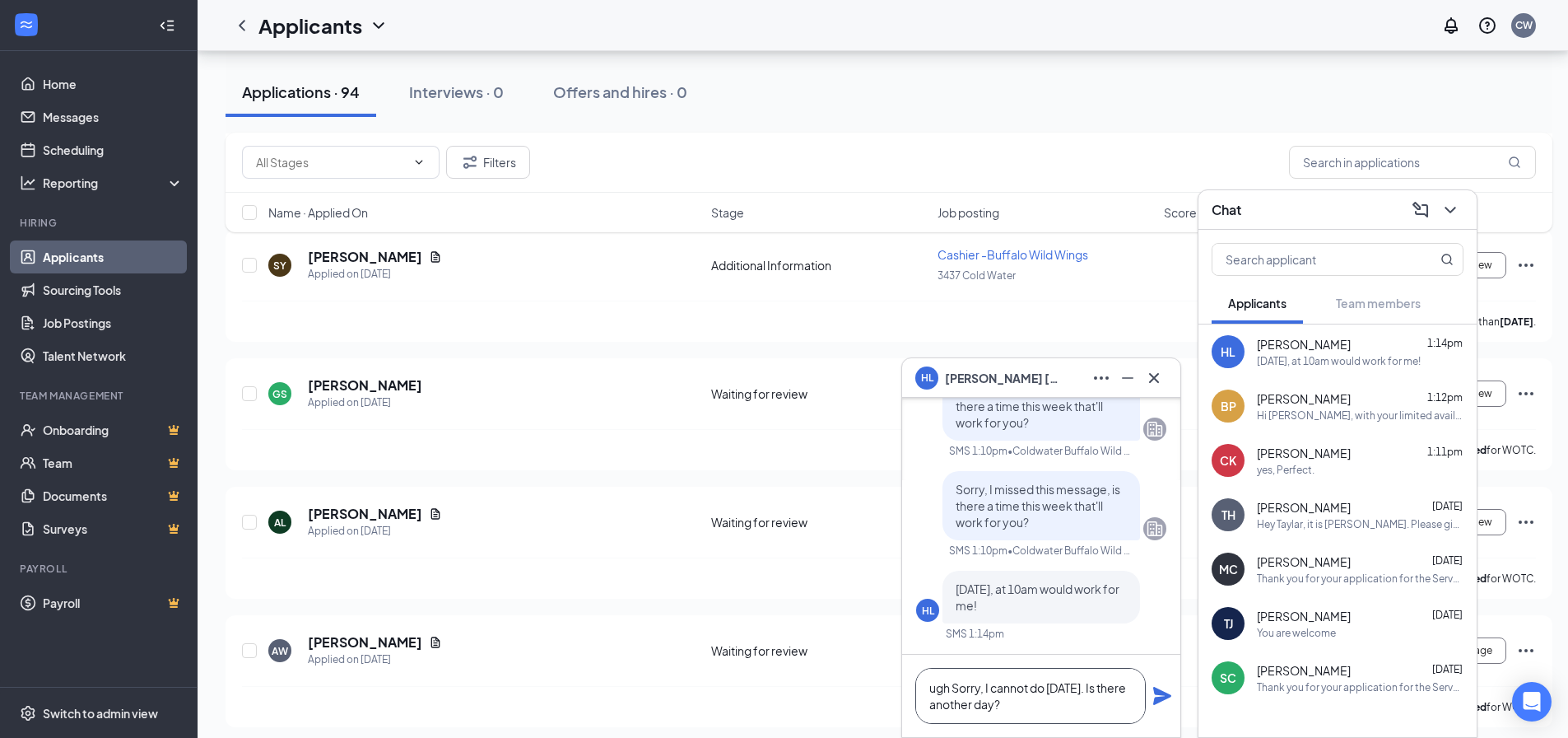
type textarea "ugh Sorry, I cannot do [DATE]. Is there another day?"
click at [1159, 689] on icon "Plane" at bounding box center [1162, 695] width 18 height 18
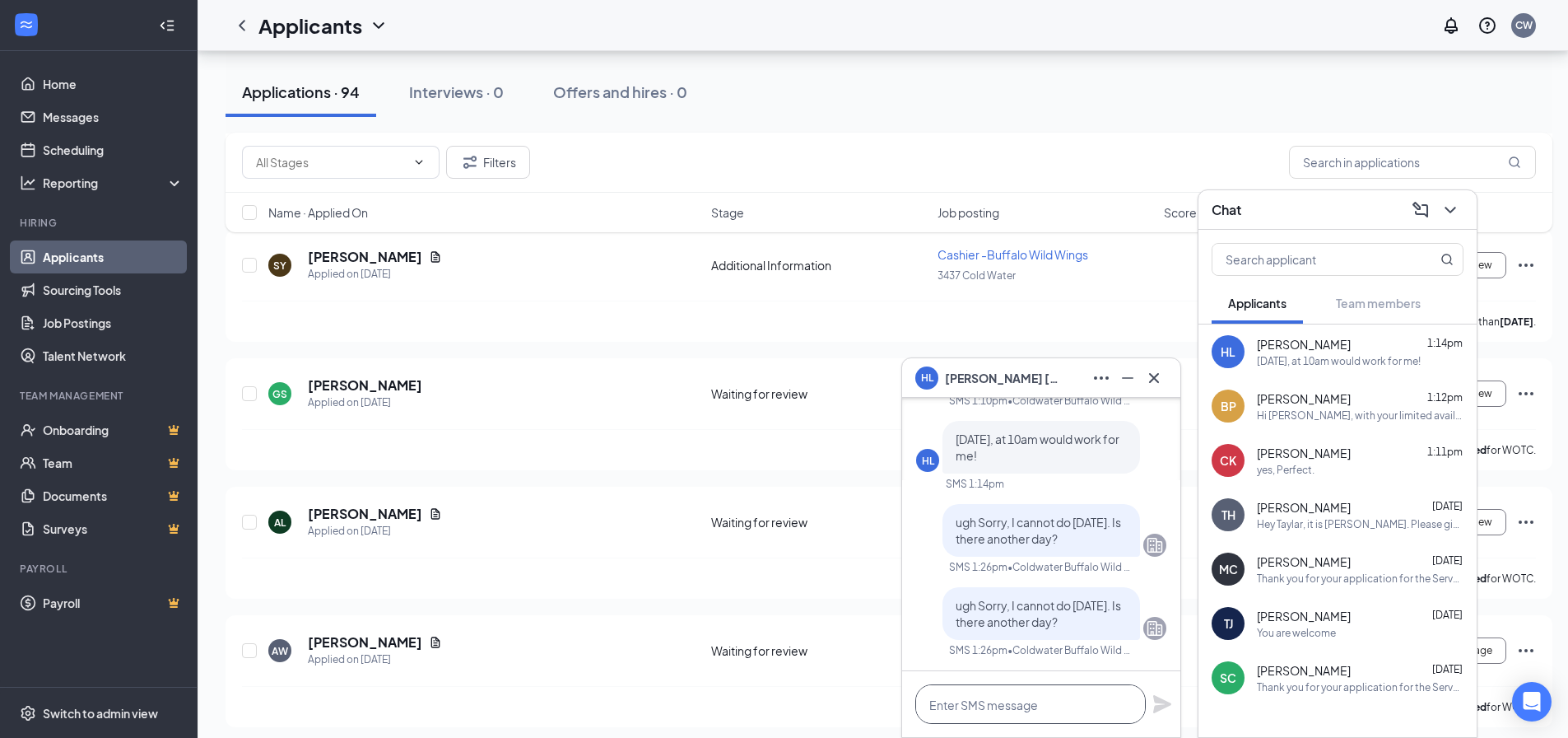
click at [1070, 703] on textarea at bounding box center [1030, 704] width 230 height 40
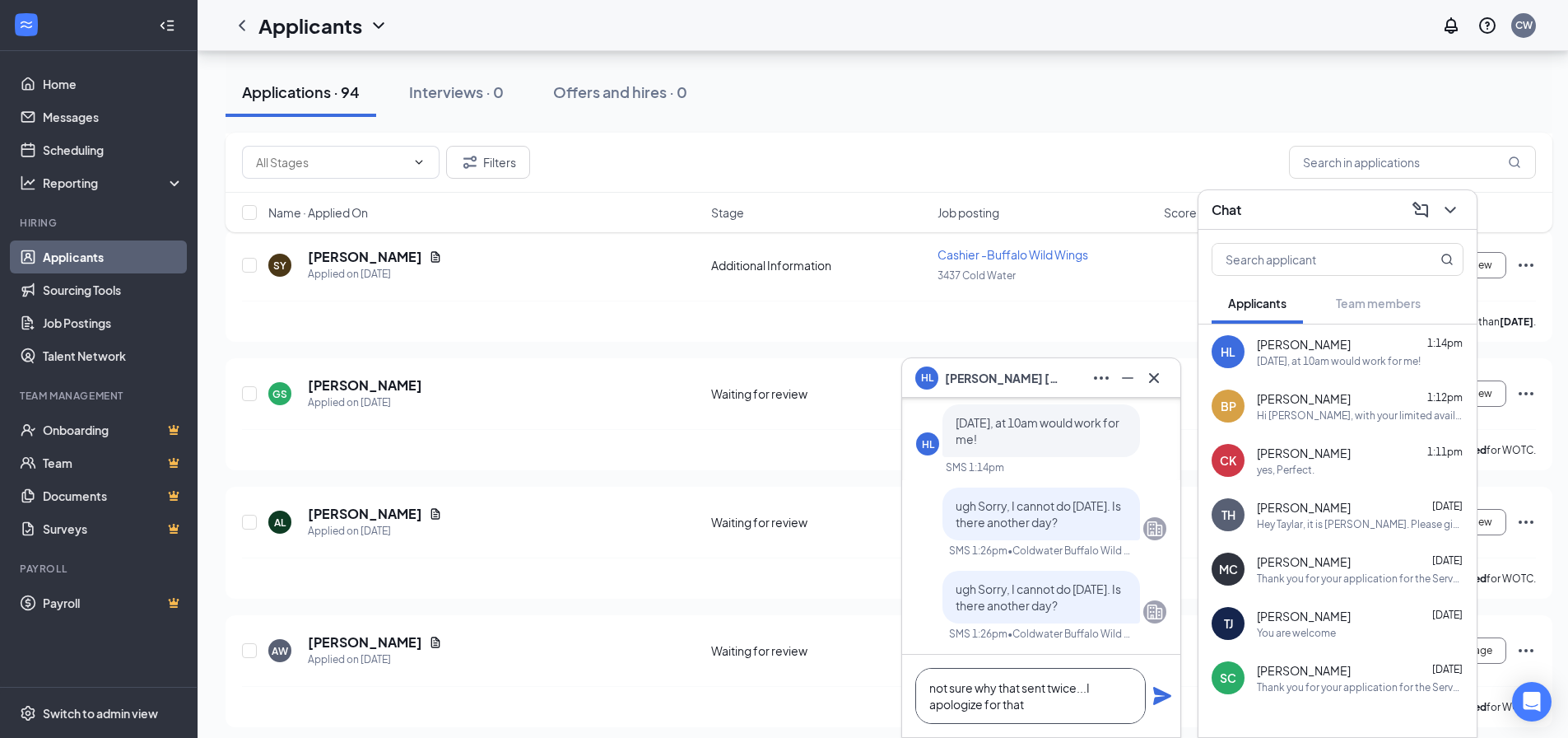
type textarea "not sure why that sent twice...I apologize for that"
click at [1164, 695] on icon "Plane" at bounding box center [1162, 695] width 20 height 20
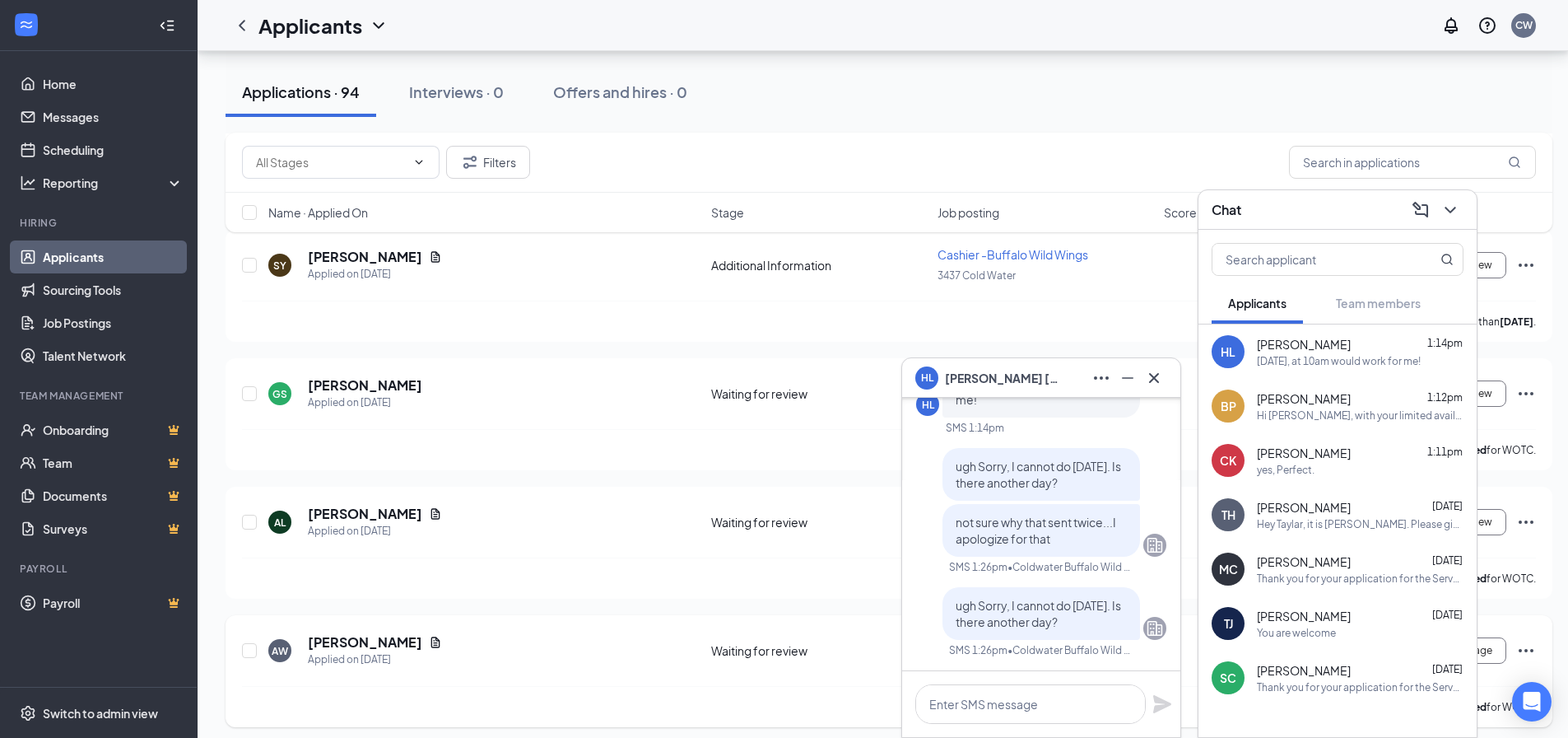
scroll to position [0, 0]
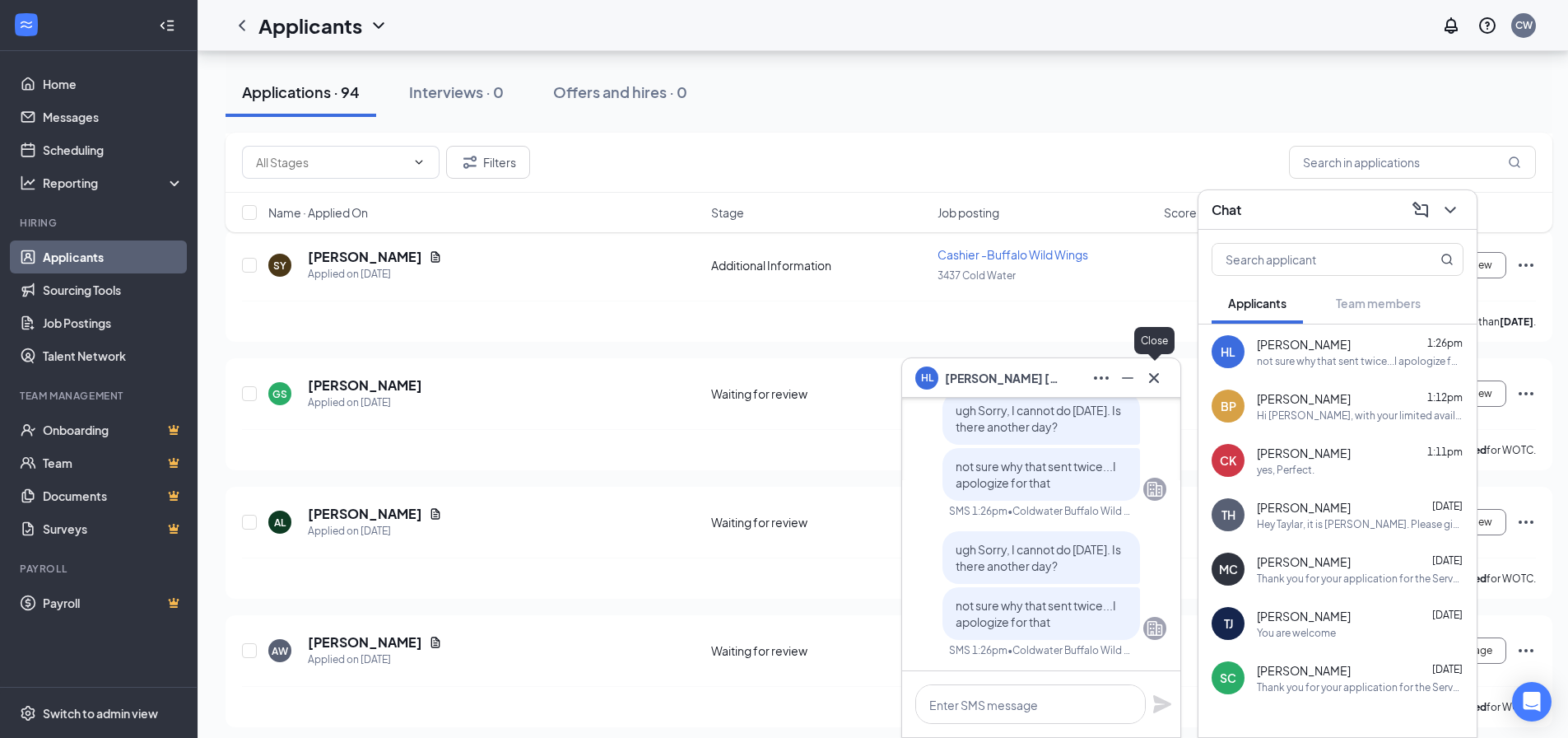
click at [1153, 378] on icon "Cross" at bounding box center [1154, 377] width 10 height 10
